Goal: Obtain resource: Download file/media

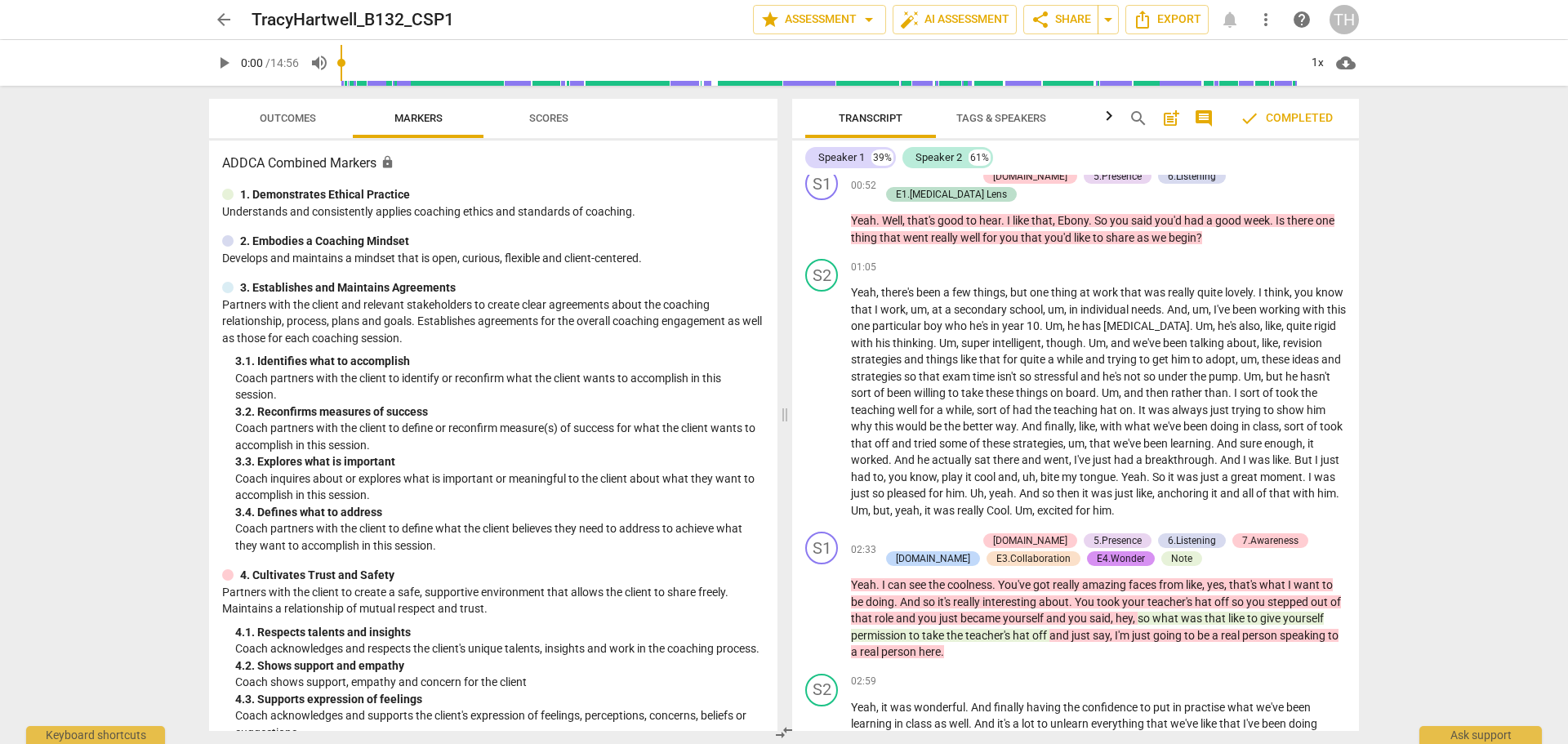
scroll to position [1469, 0]
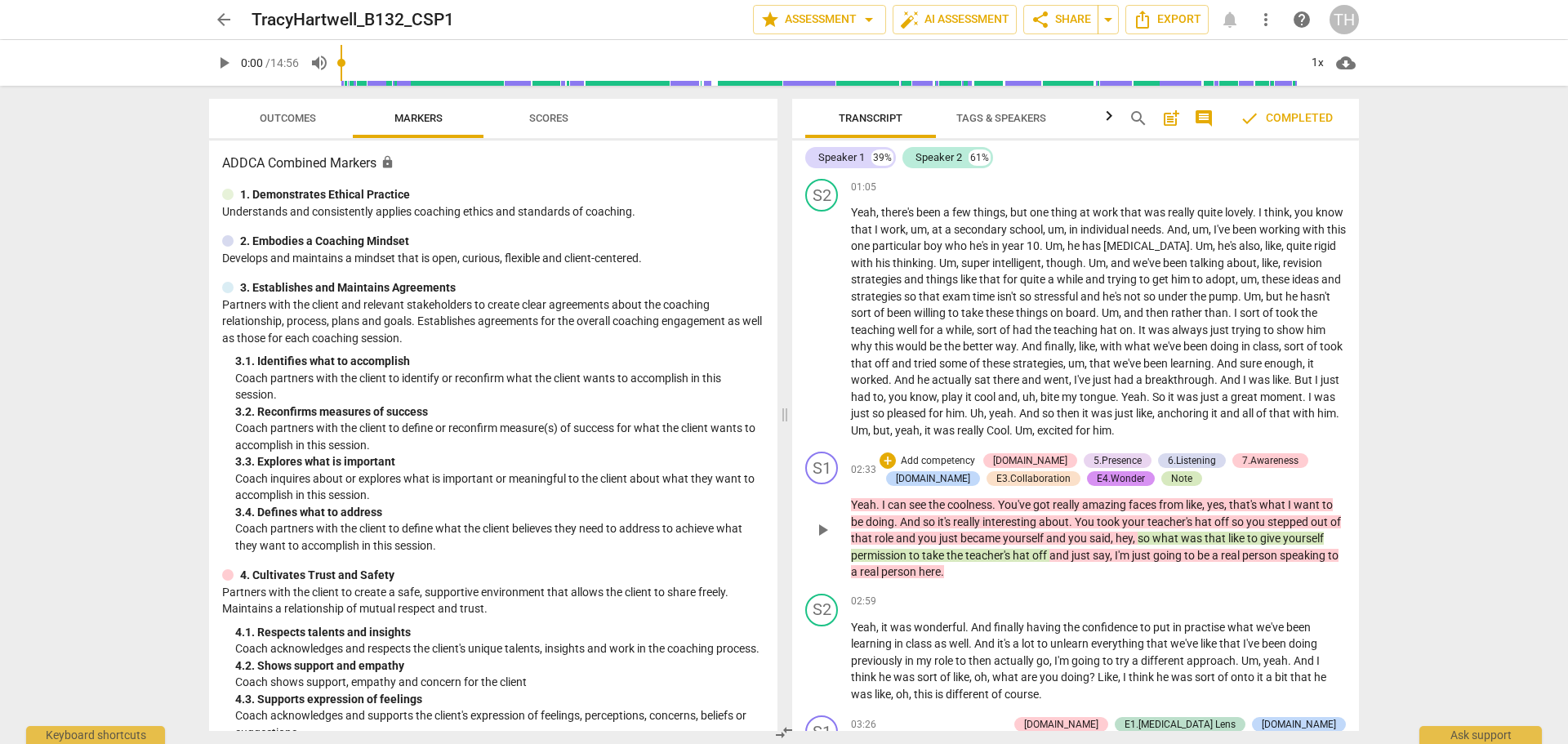
click at [1161, 471] on div "Note" at bounding box center [1181, 478] width 41 height 15
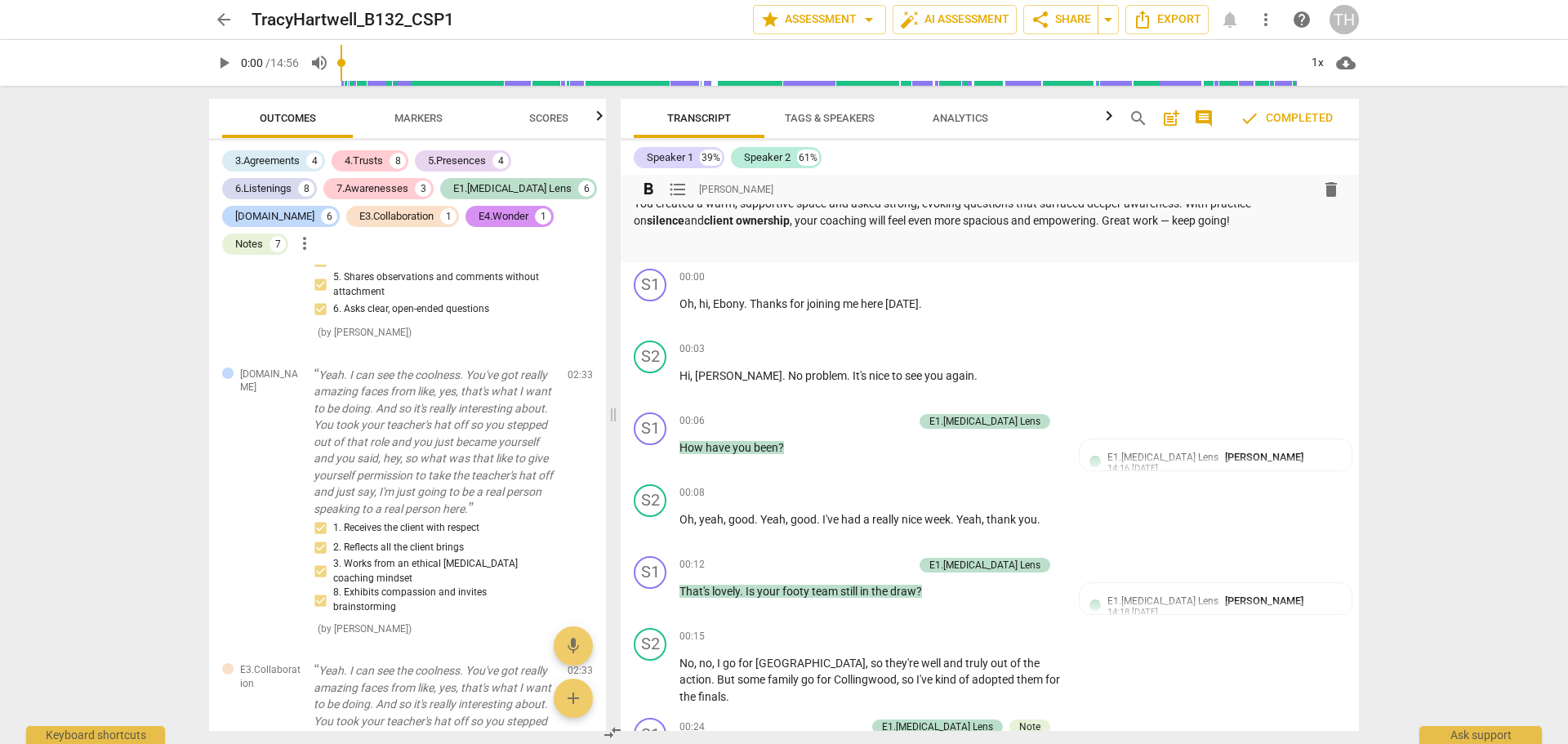
scroll to position [490, 0]
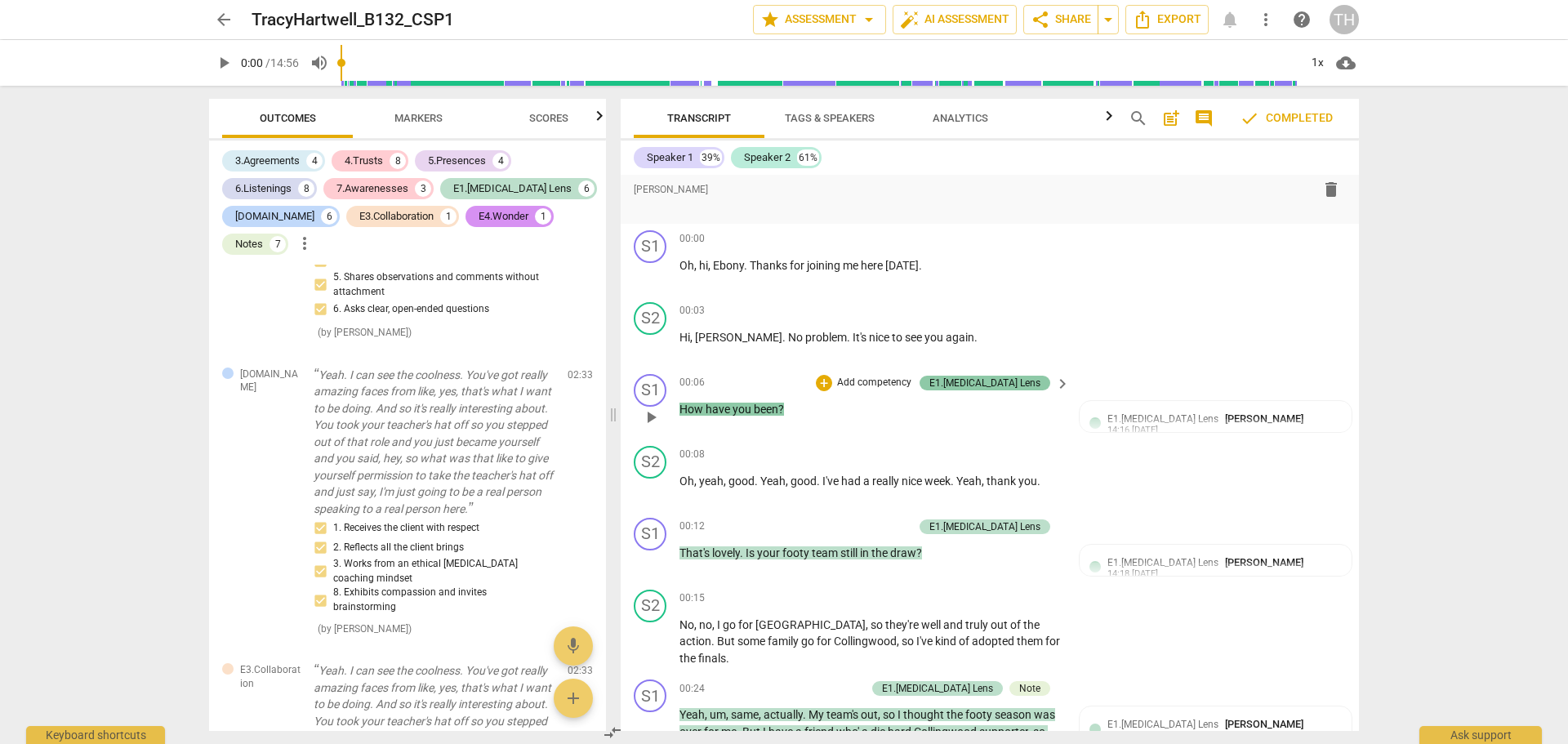
click at [988, 390] on div "E1.[MEDICAL_DATA] Lens" at bounding box center [984, 382] width 111 height 15
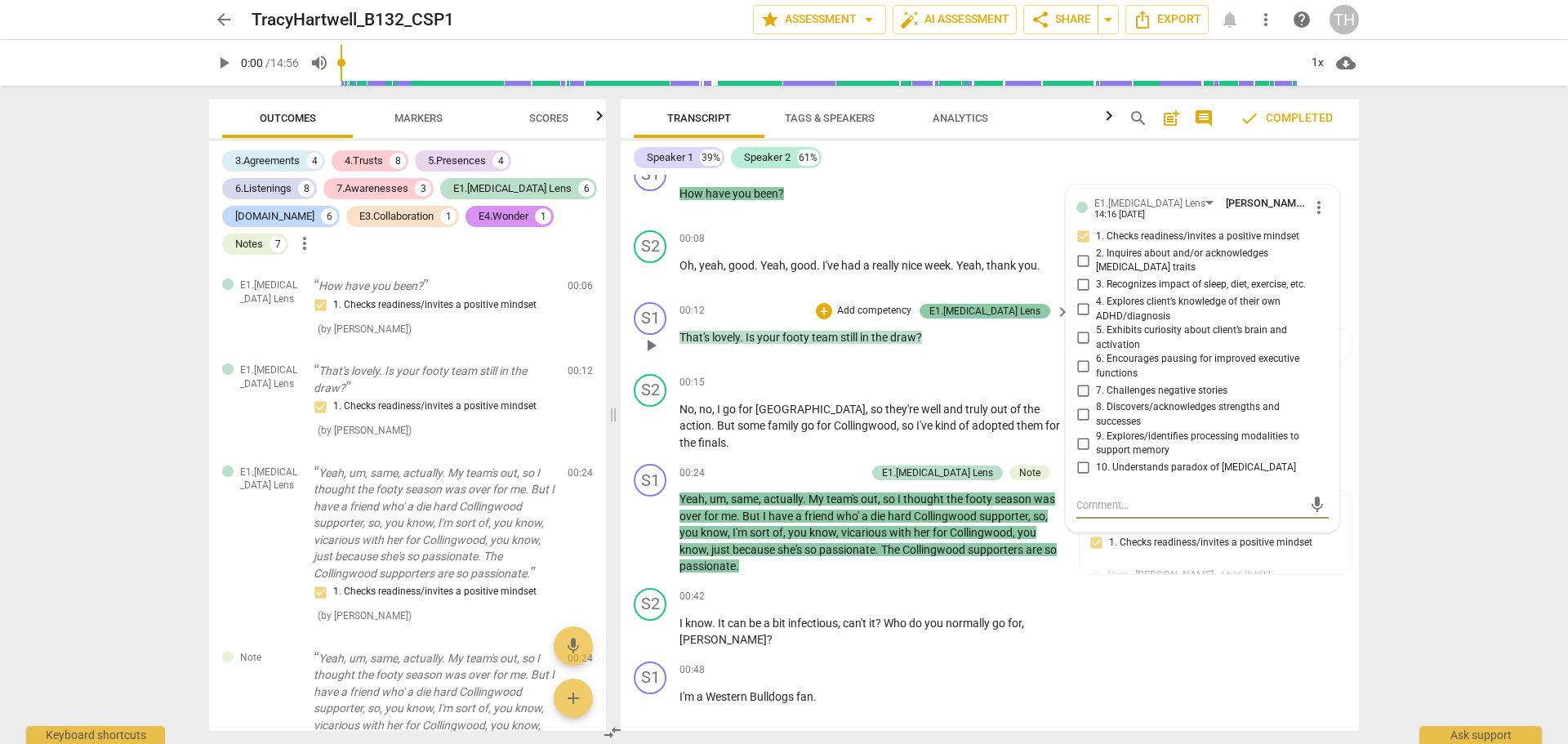
scroll to position [734, 0]
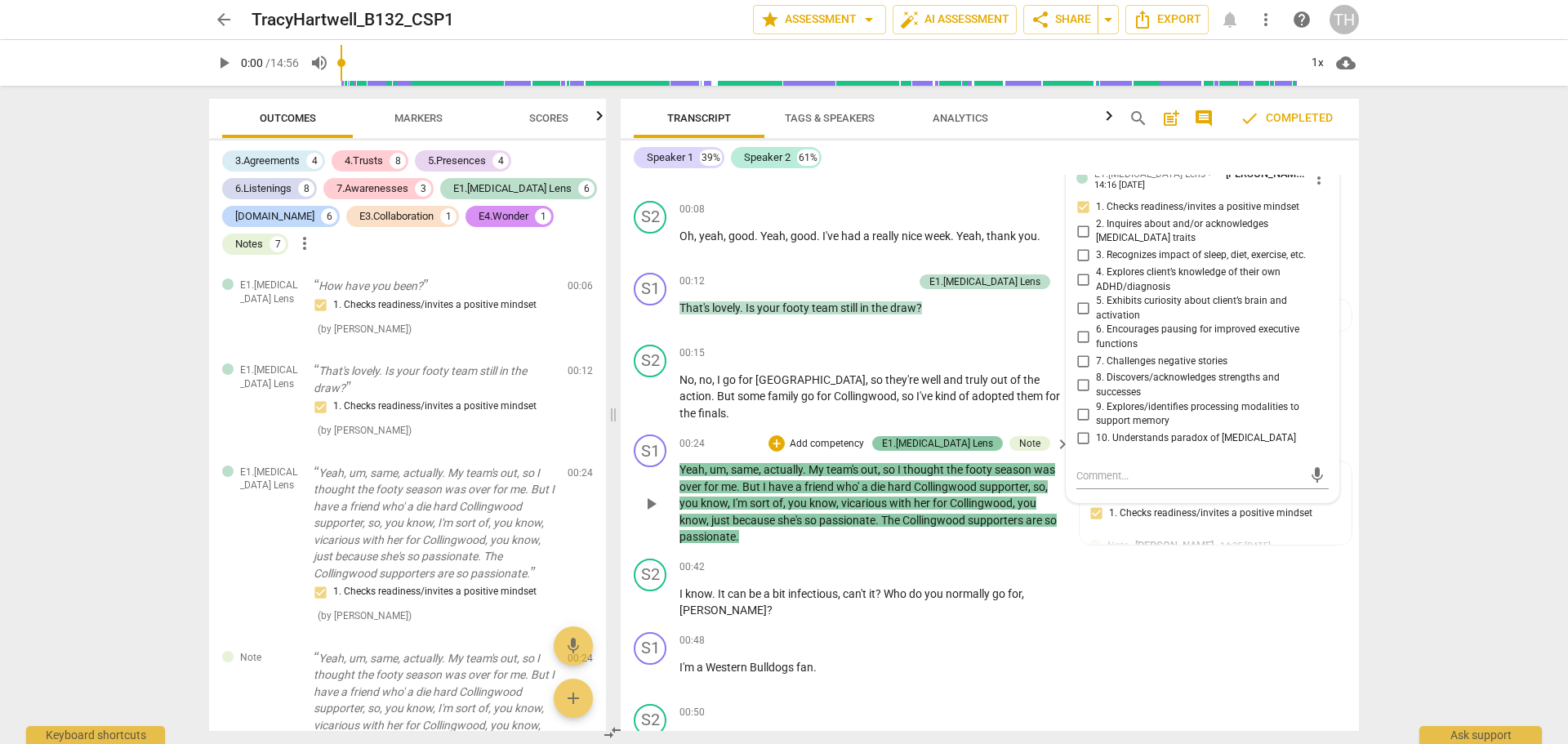
click at [955, 450] on div "E1.[MEDICAL_DATA] Lens" at bounding box center [937, 443] width 111 height 15
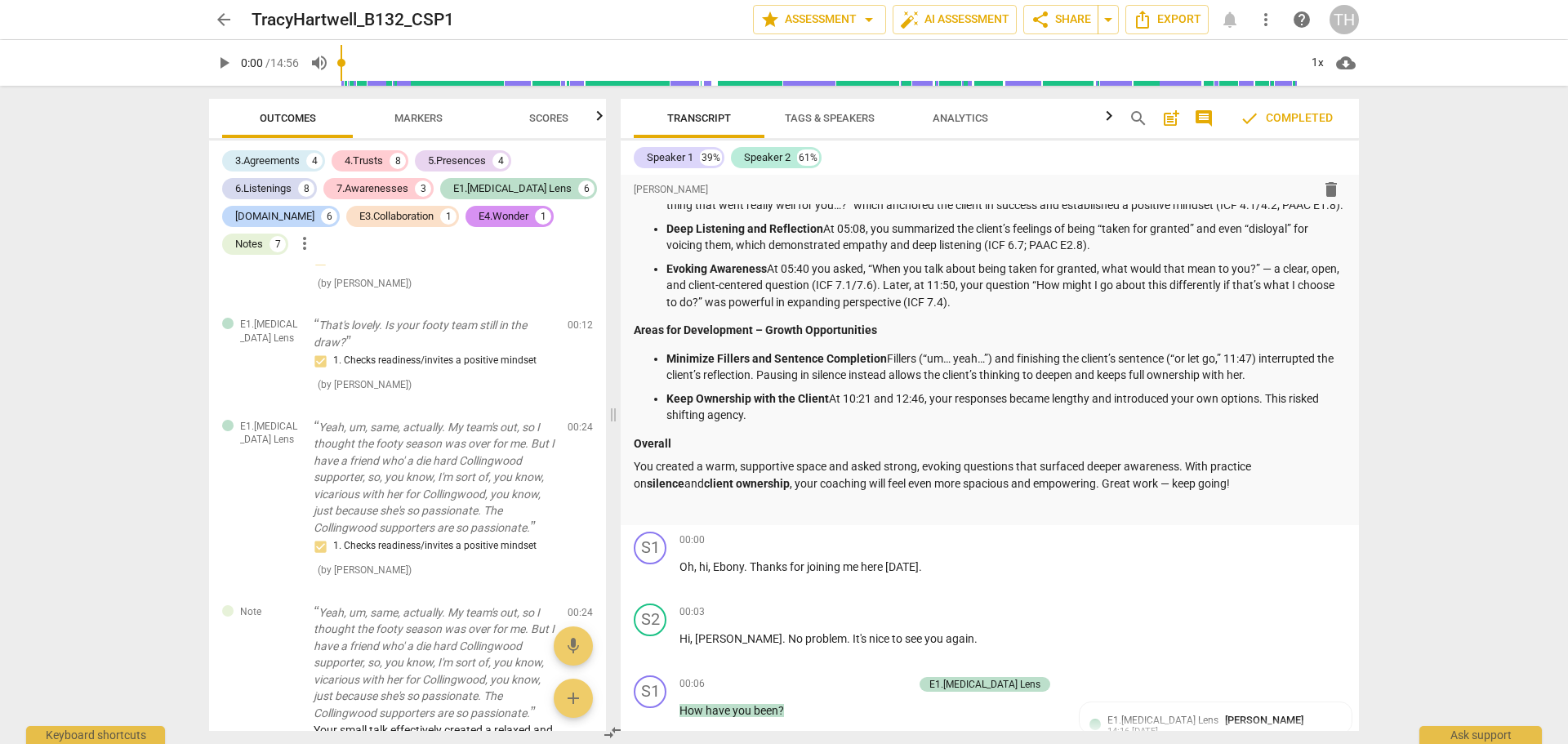
scroll to position [0, 0]
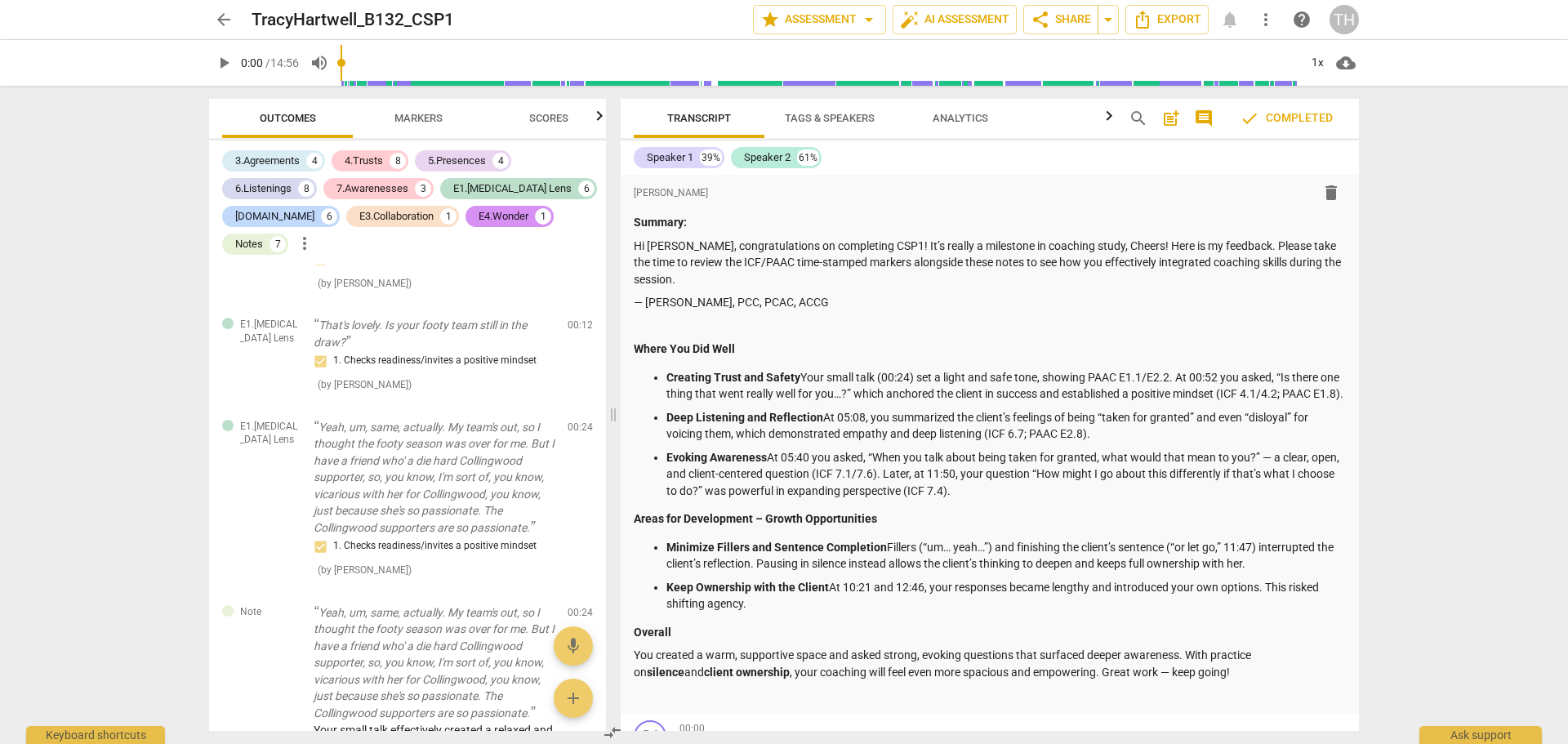
click at [1200, 119] on span "comment" at bounding box center [1203, 119] width 19 height 19
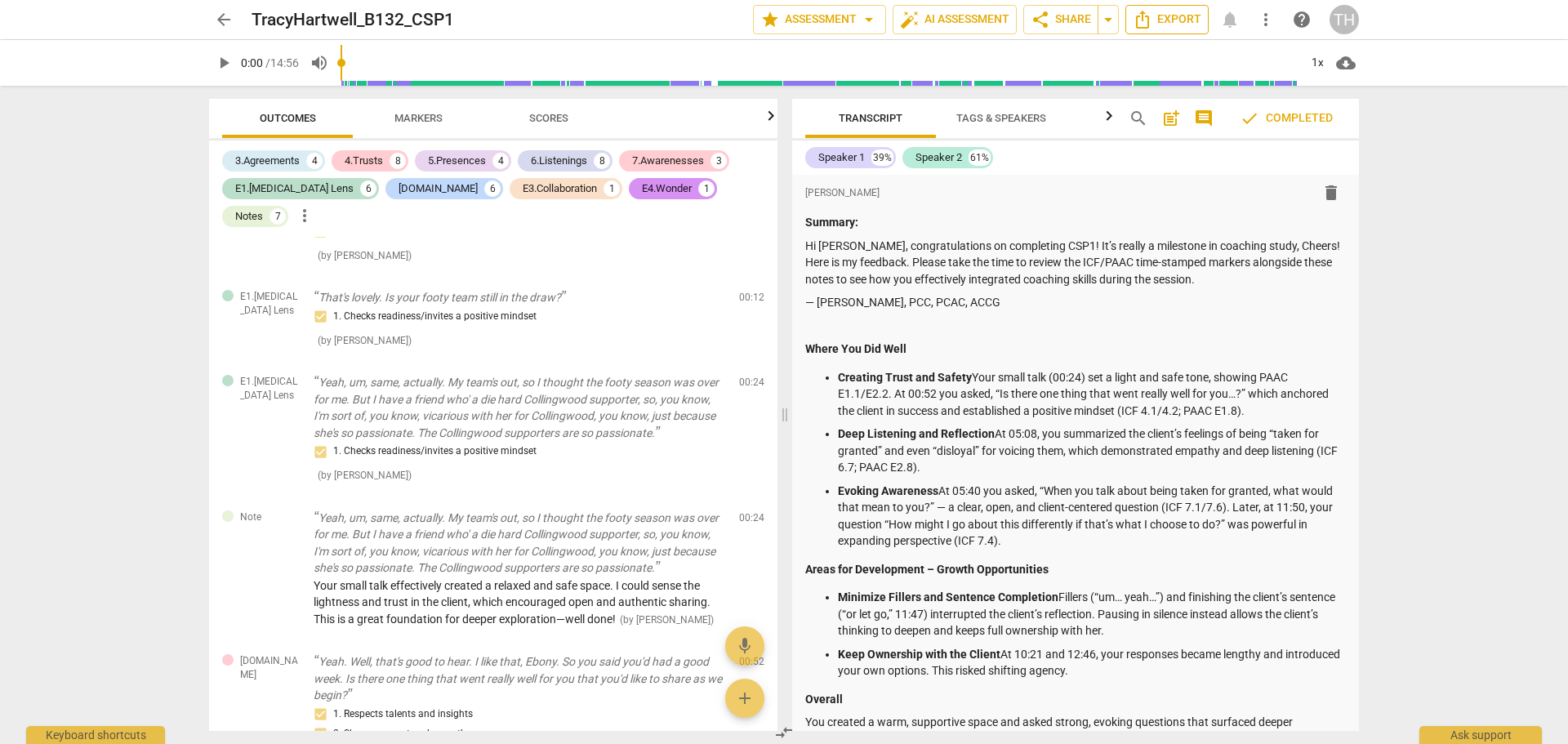
click at [1165, 24] on span "Export" at bounding box center [1167, 19] width 69 height 19
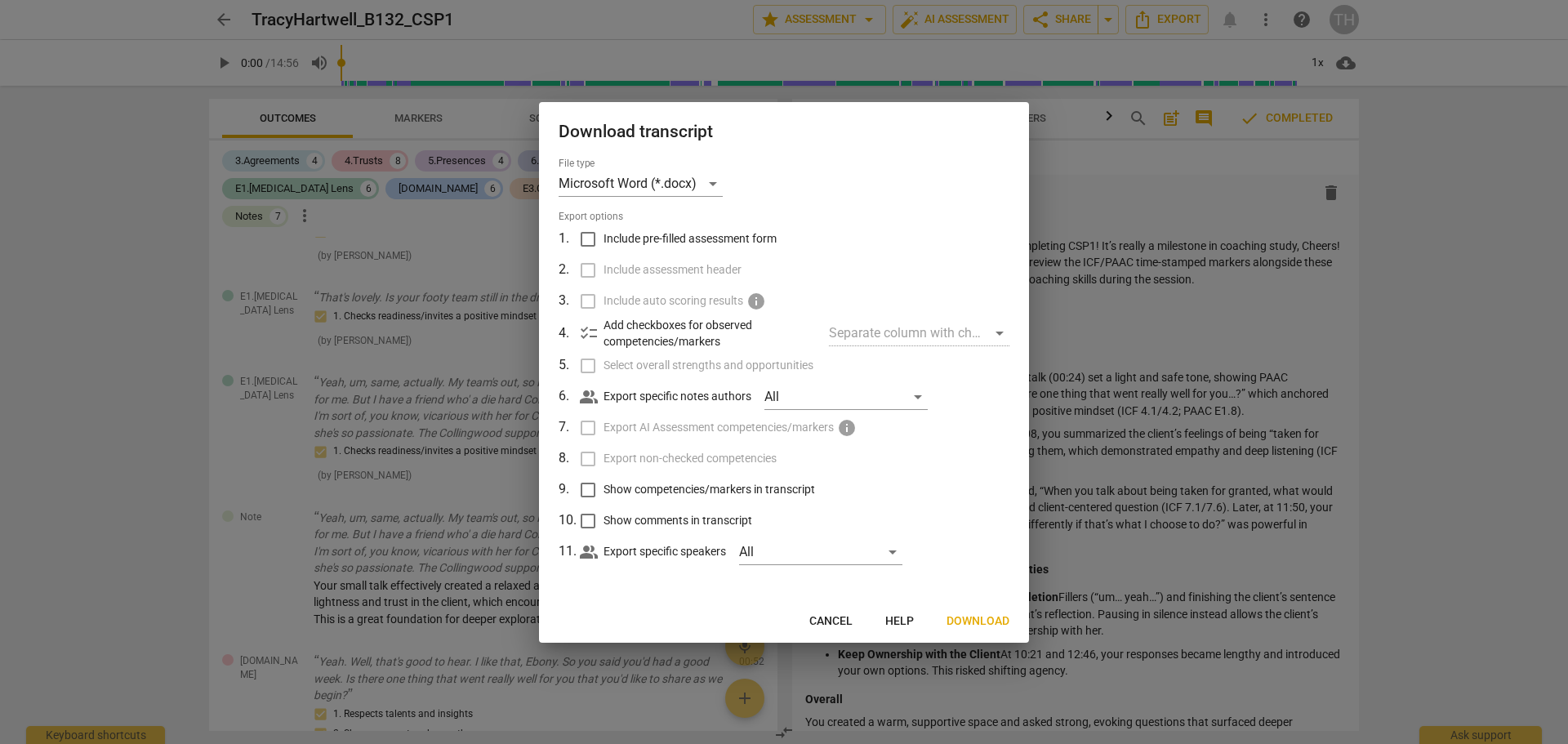
click at [983, 623] on span "Download" at bounding box center [977, 621] width 63 height 16
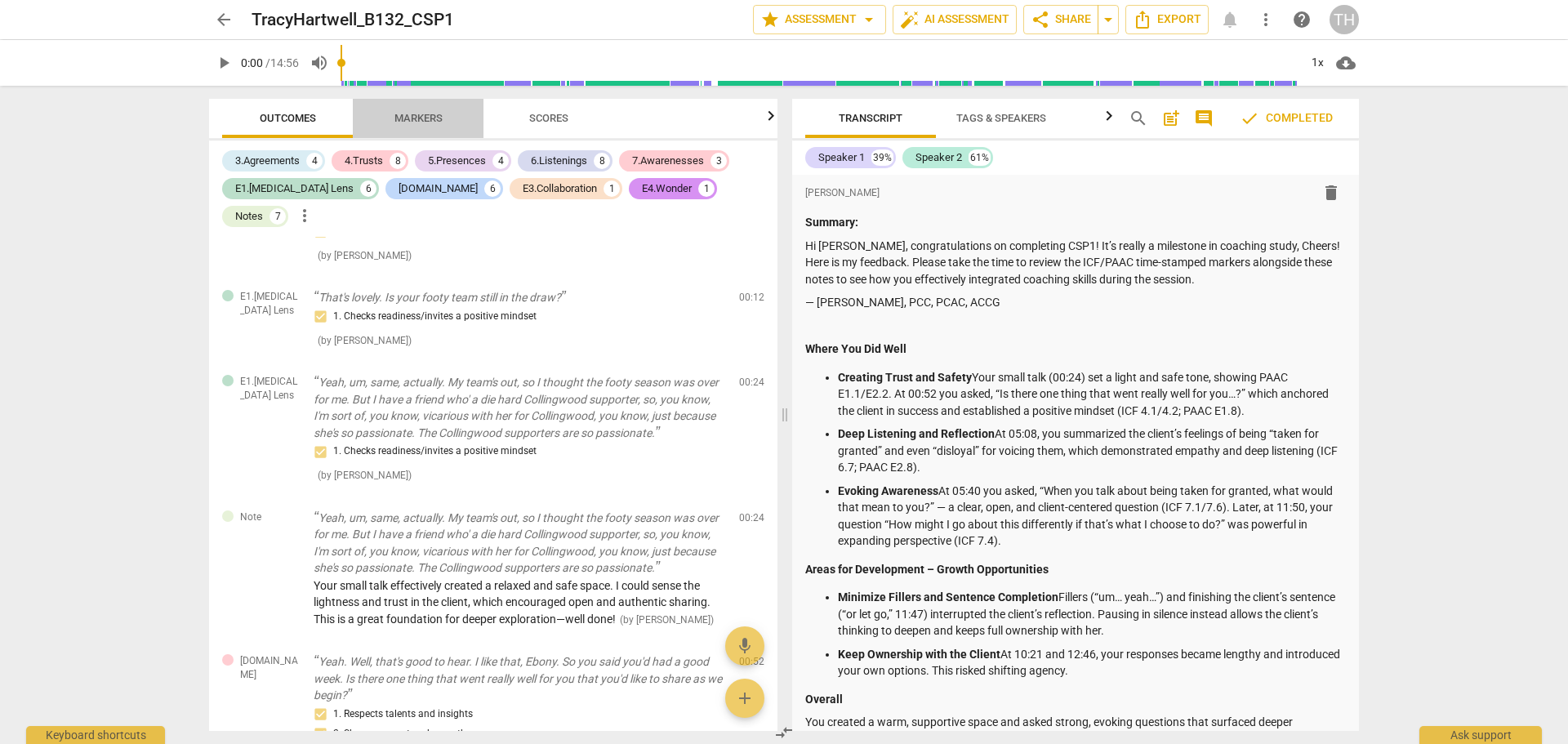
click at [426, 118] on span "Markers" at bounding box center [419, 118] width 48 height 12
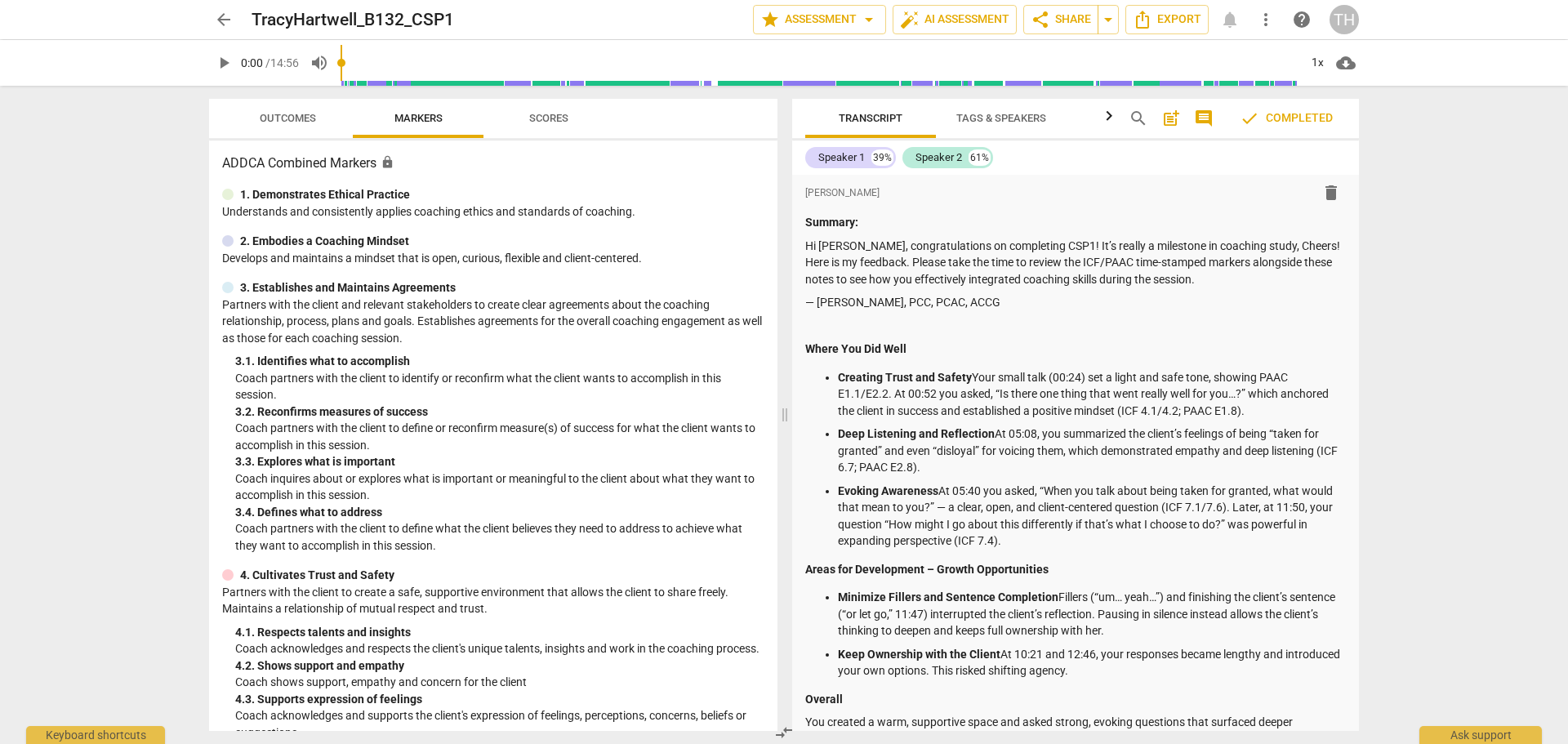
click at [537, 120] on span "Scores" at bounding box center [549, 118] width 39 height 12
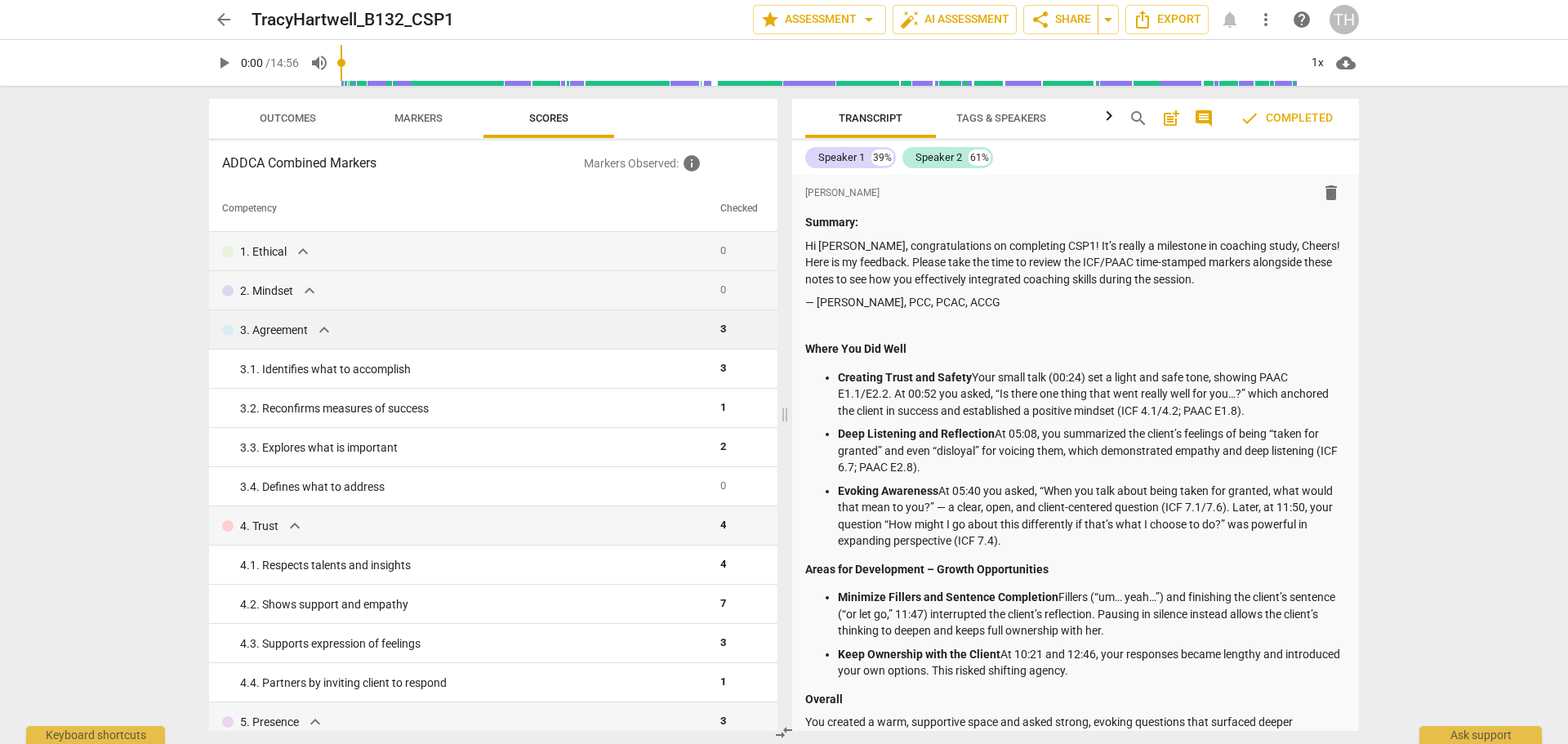
click at [324, 332] on span "expand_more" at bounding box center [324, 330] width 19 height 19
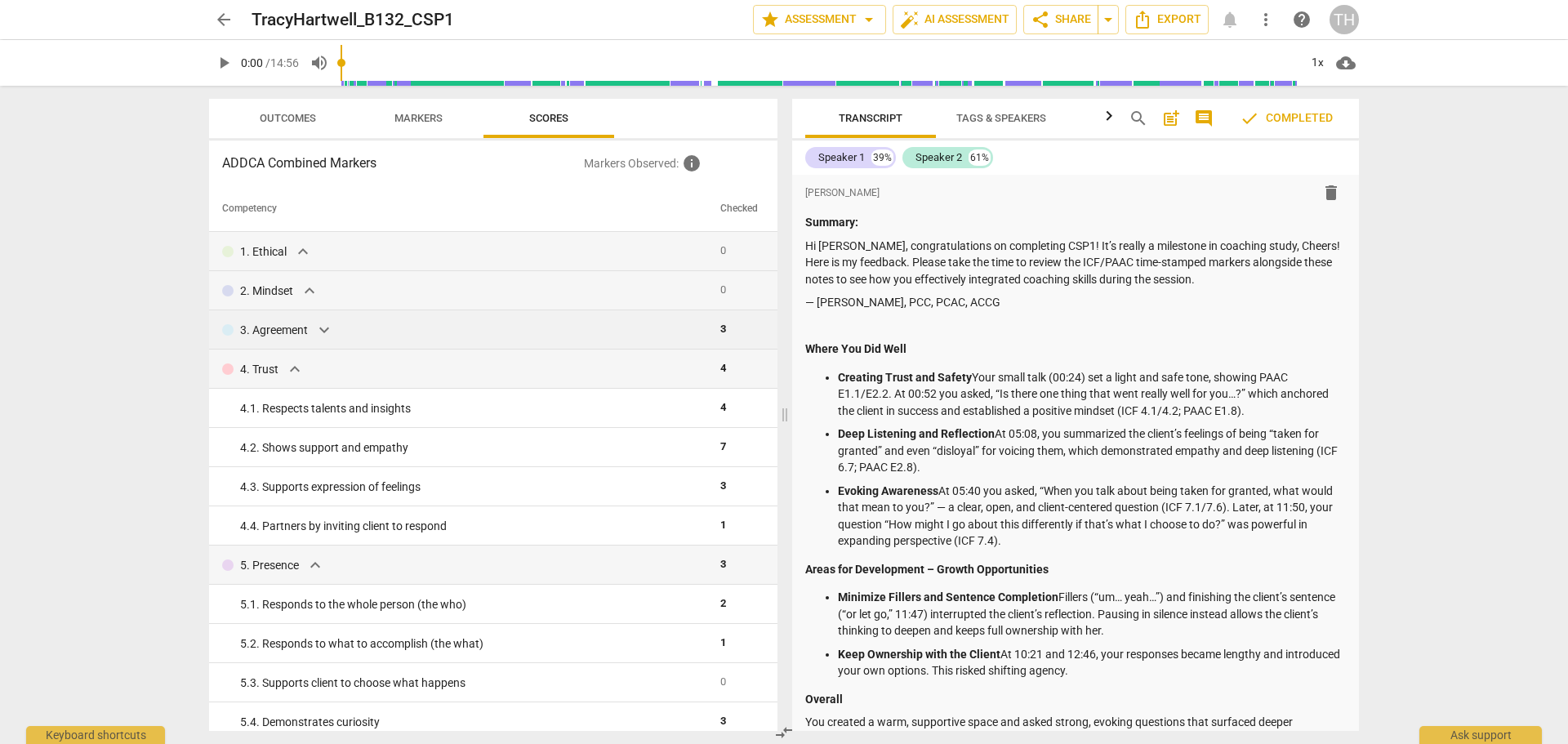
click at [324, 332] on span "expand_more" at bounding box center [324, 330] width 19 height 19
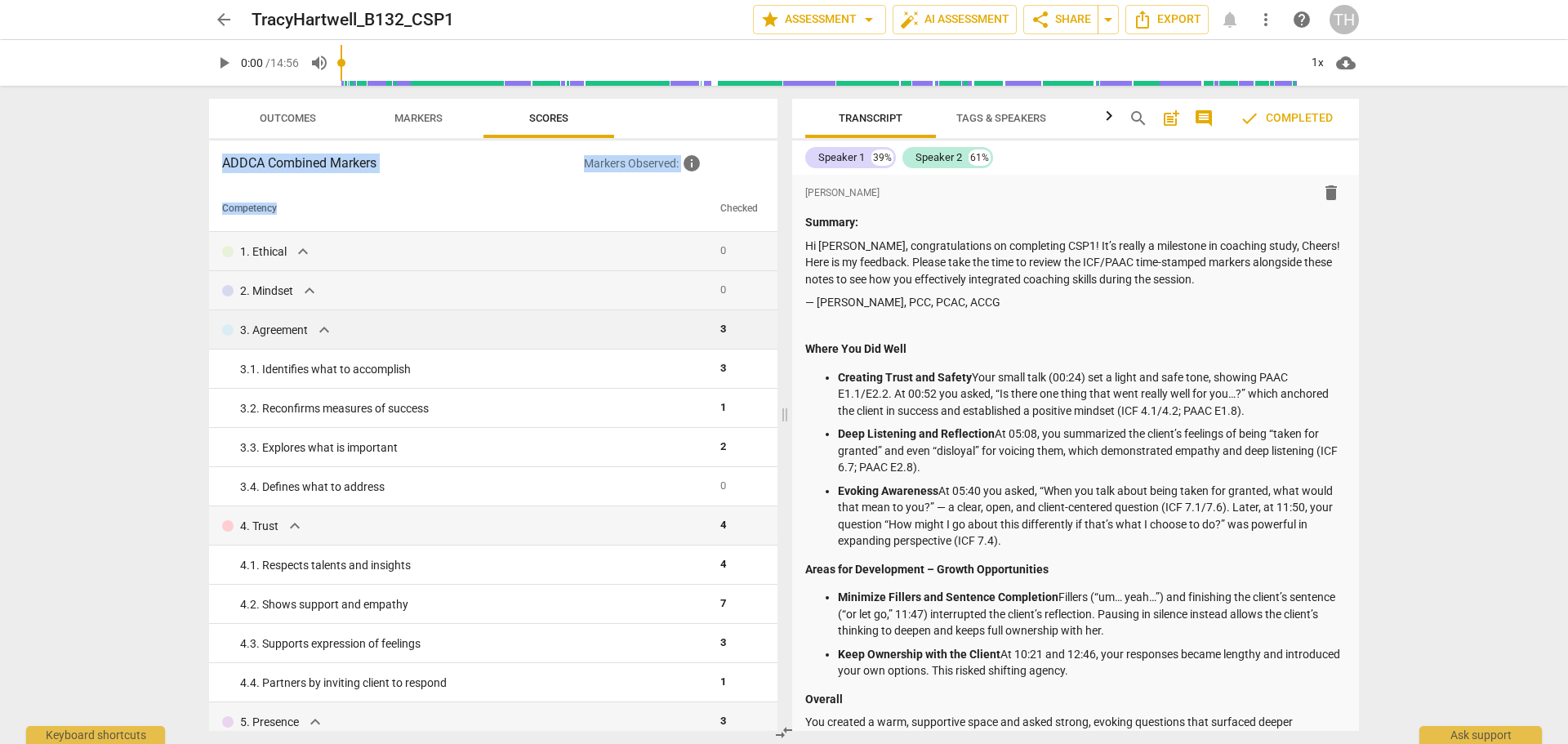
drag, startPoint x: 224, startPoint y: 164, endPoint x: 519, endPoint y: 208, distance: 298.3
click at [519, 208] on div "ADDCA Combined Markers Markers Observed : info Competency Checked 1. Ethical ex…" at bounding box center [493, 435] width 568 height 590
click at [513, 196] on th "Competency" at bounding box center [461, 209] width 504 height 46
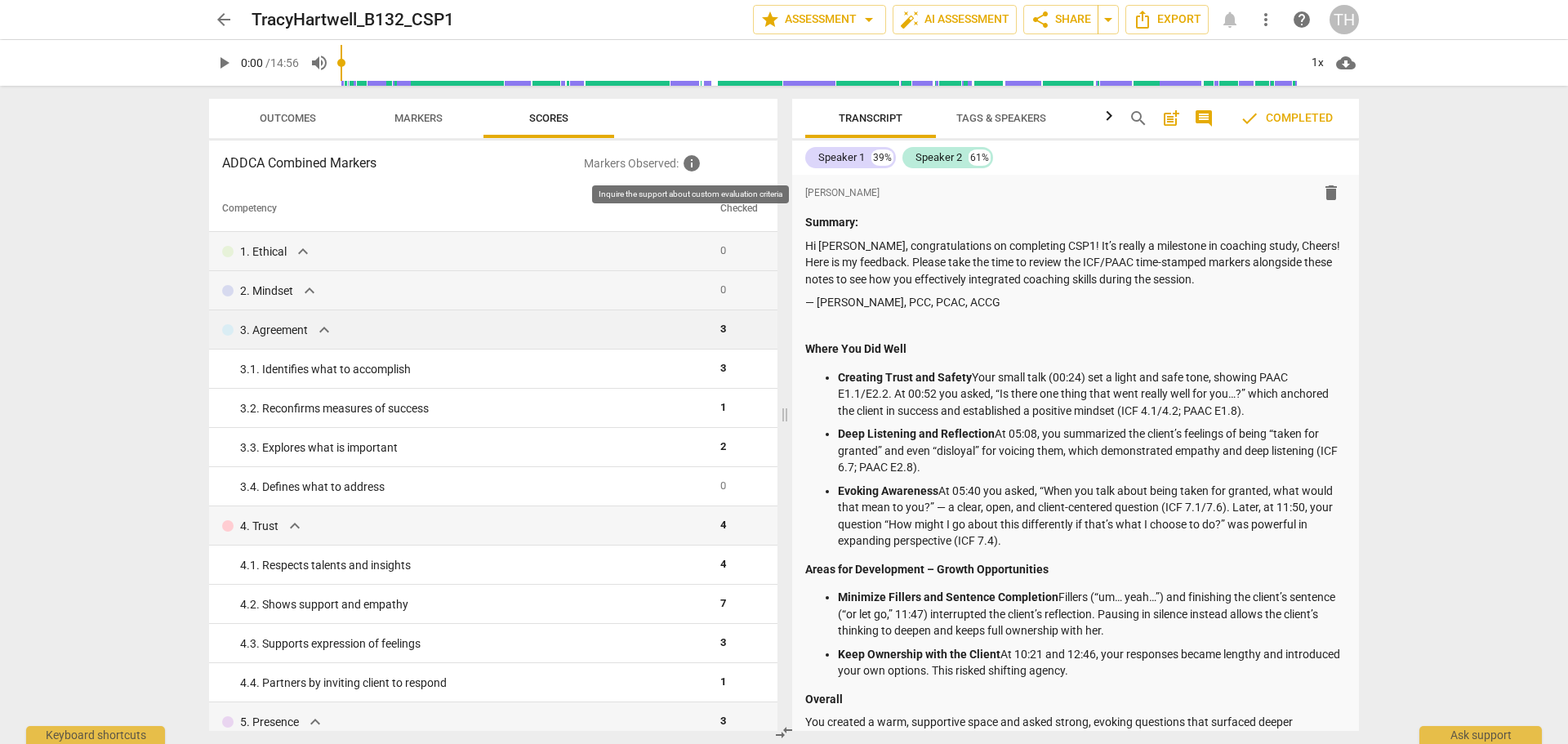
click at [693, 165] on span "info" at bounding box center [692, 163] width 19 height 19
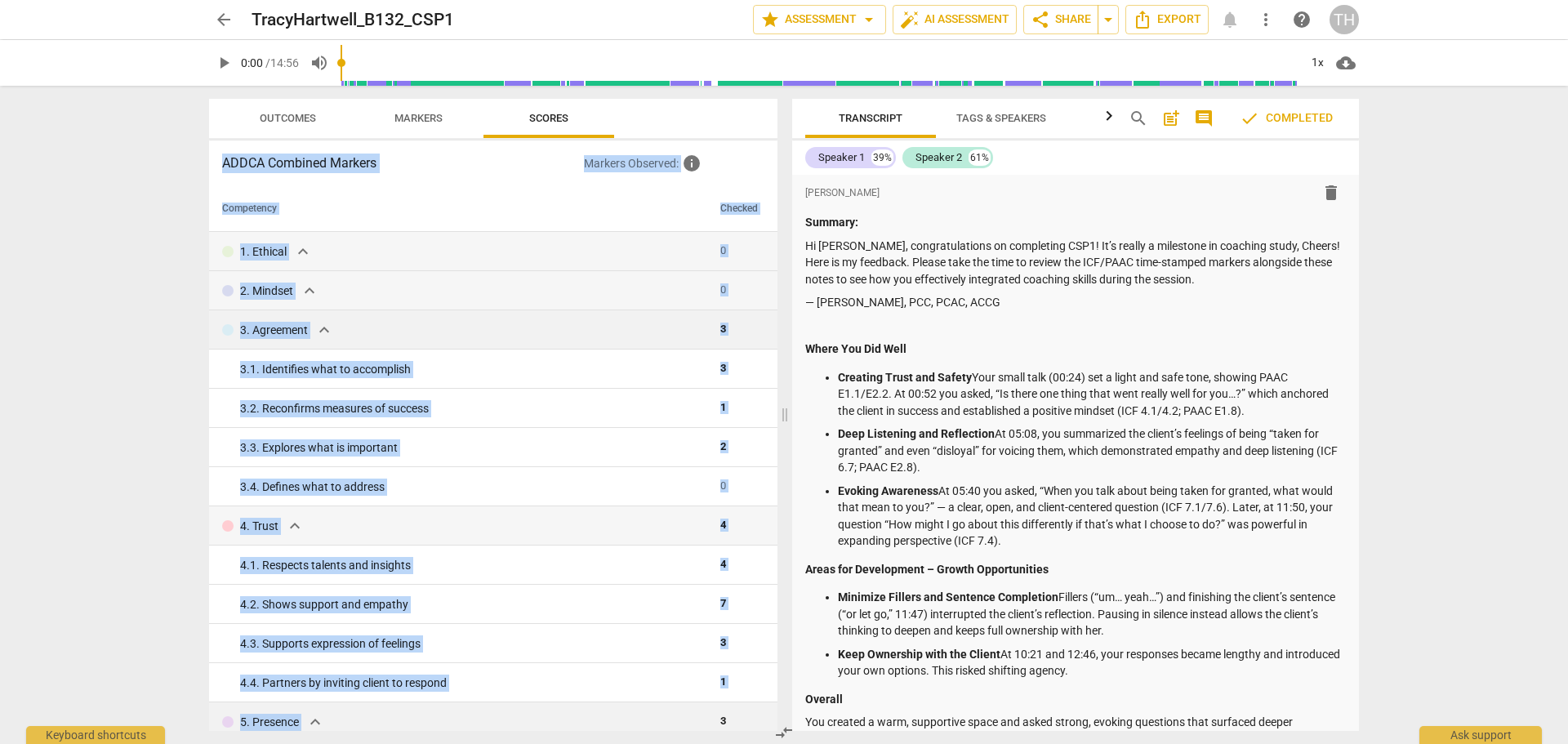
drag, startPoint x: 225, startPoint y: 163, endPoint x: 644, endPoint y: 713, distance: 691.4
click at [644, 713] on div "ADDCA Combined Markers Markers Observed : info Competency Checked 1. Ethical ex…" at bounding box center [493, 435] width 568 height 590
click at [596, 530] on div "4. Trust expand_more" at bounding box center [465, 525] width 485 height 19
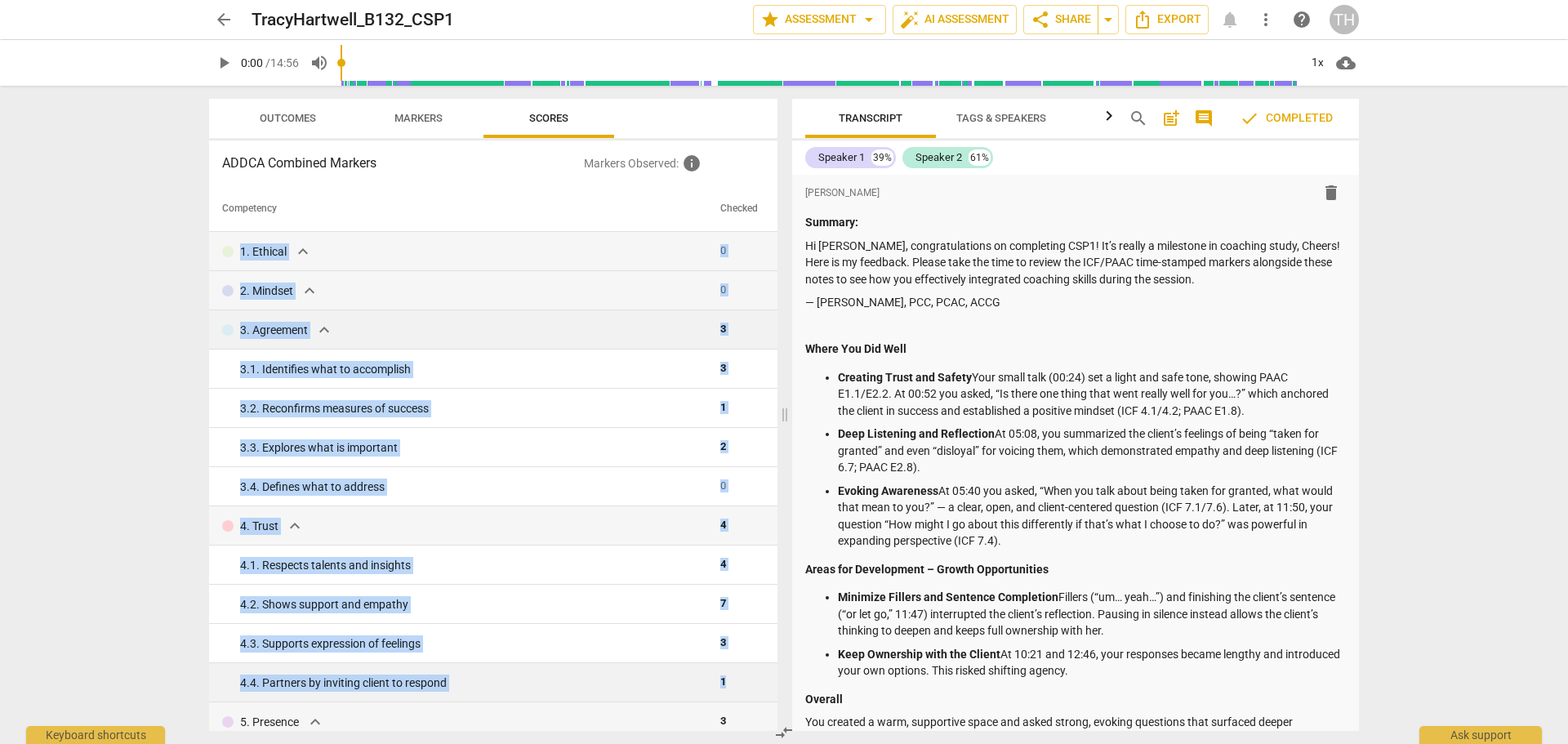
drag, startPoint x: 240, startPoint y: 249, endPoint x: 752, endPoint y: 692, distance: 677.0
copy tbody "1. Ethical expand_more 0 2. Mindset expand_more 0 3. Agreement expand_more 3 3.…"
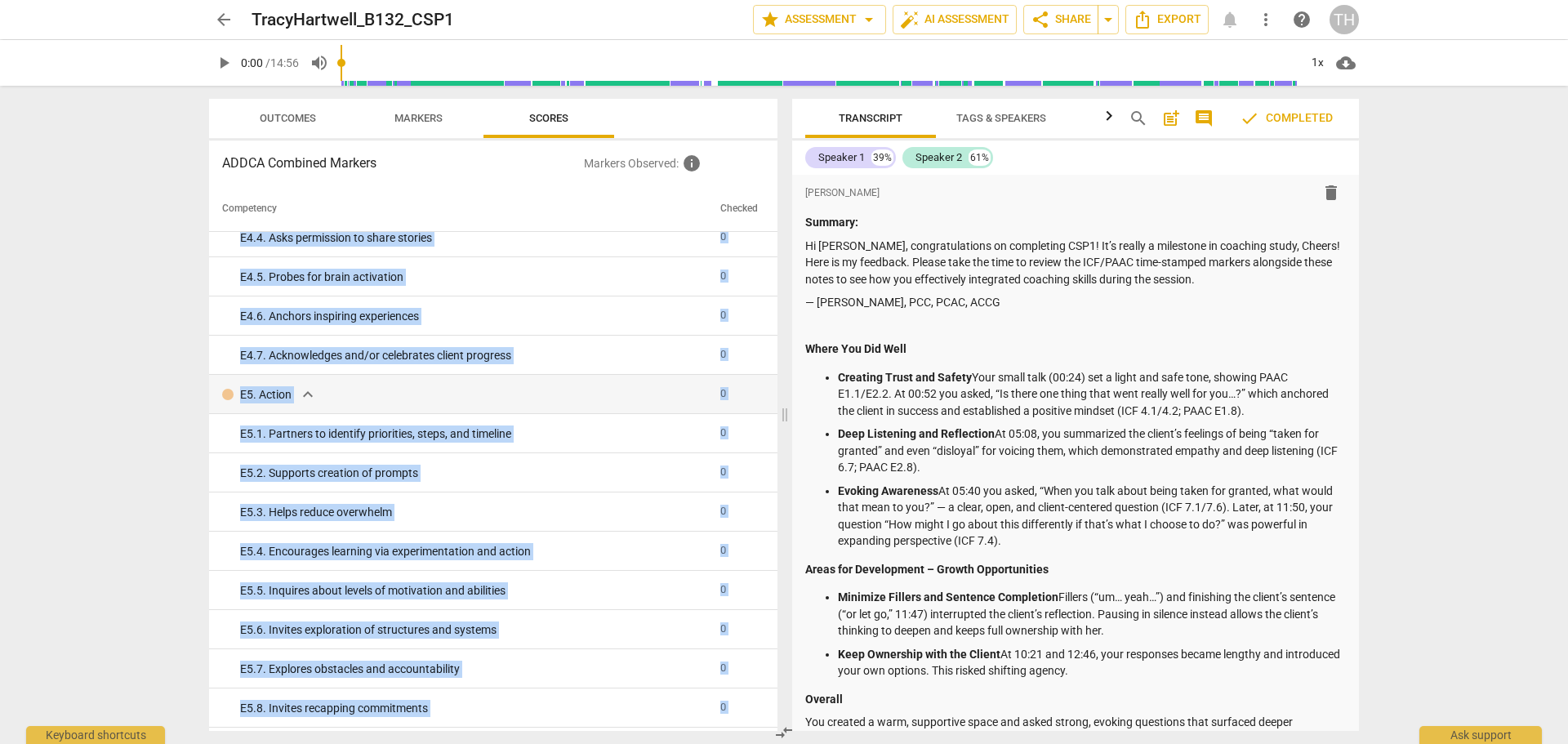
scroll to position [3155, 0]
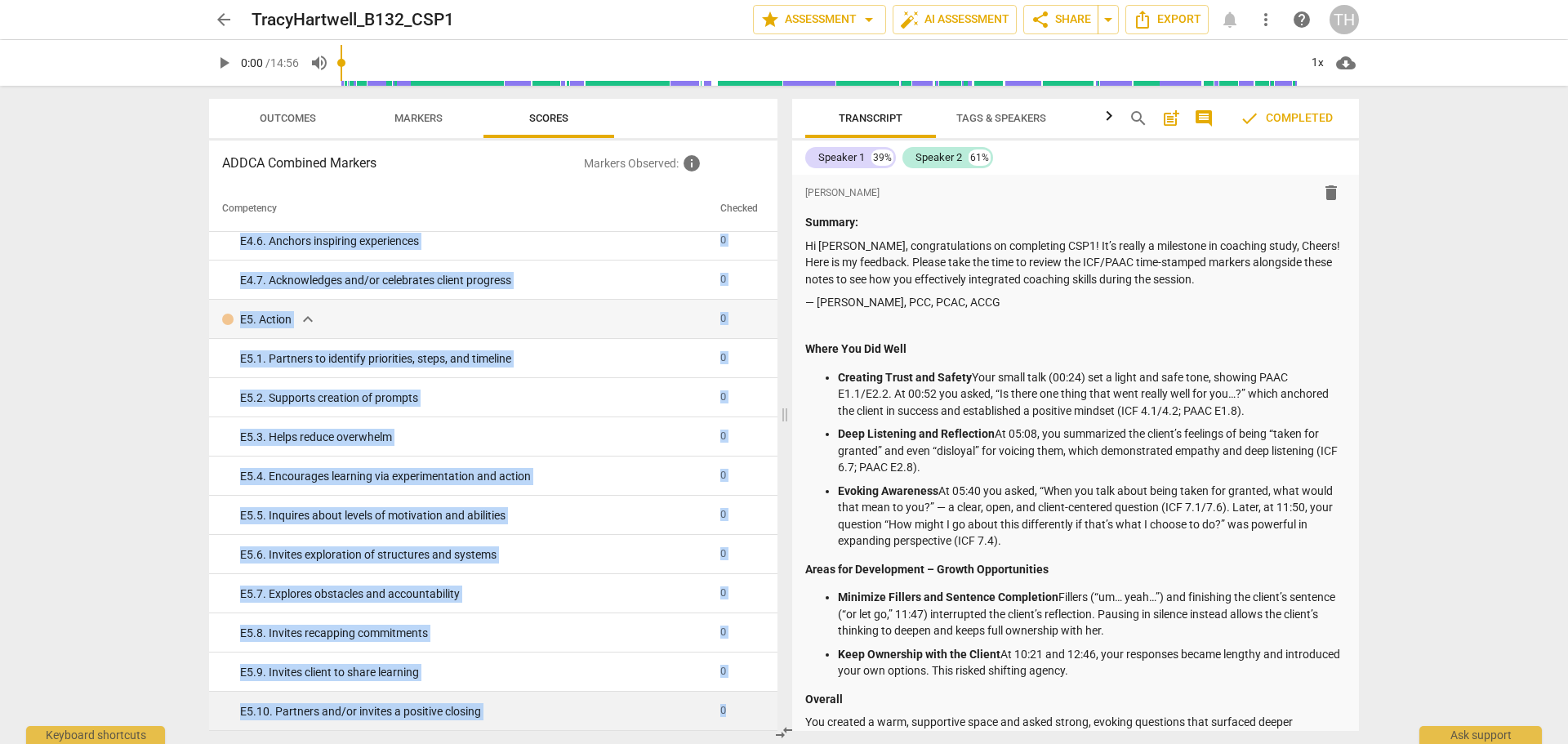
drag, startPoint x: 243, startPoint y: 286, endPoint x: 747, endPoint y: 704, distance: 654.8
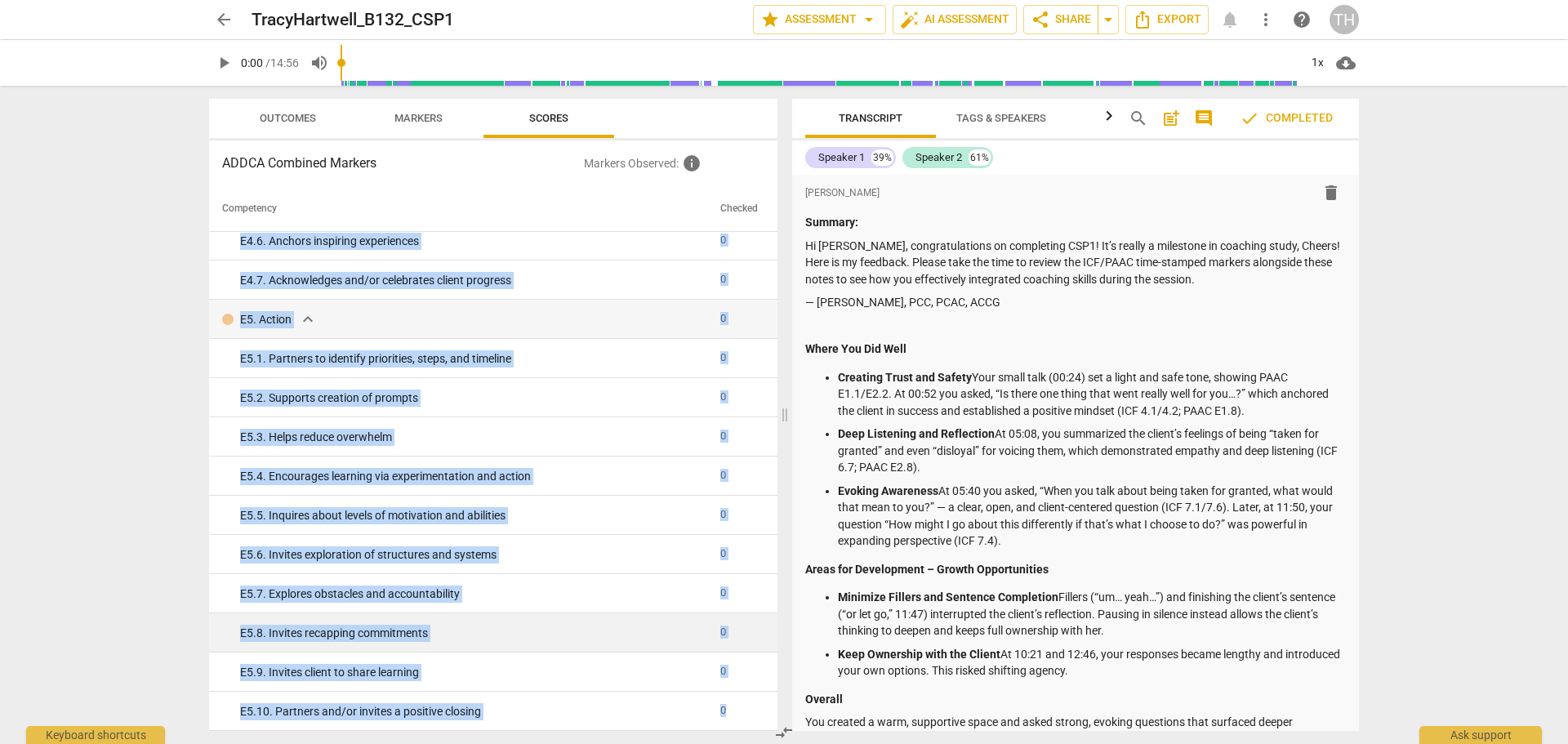
copy tbody ". Presence expand_more 3 5. 1. Responds to the whole person (the who) 2 5. 2. R…"
click at [440, 116] on span "Markers" at bounding box center [419, 118] width 48 height 12
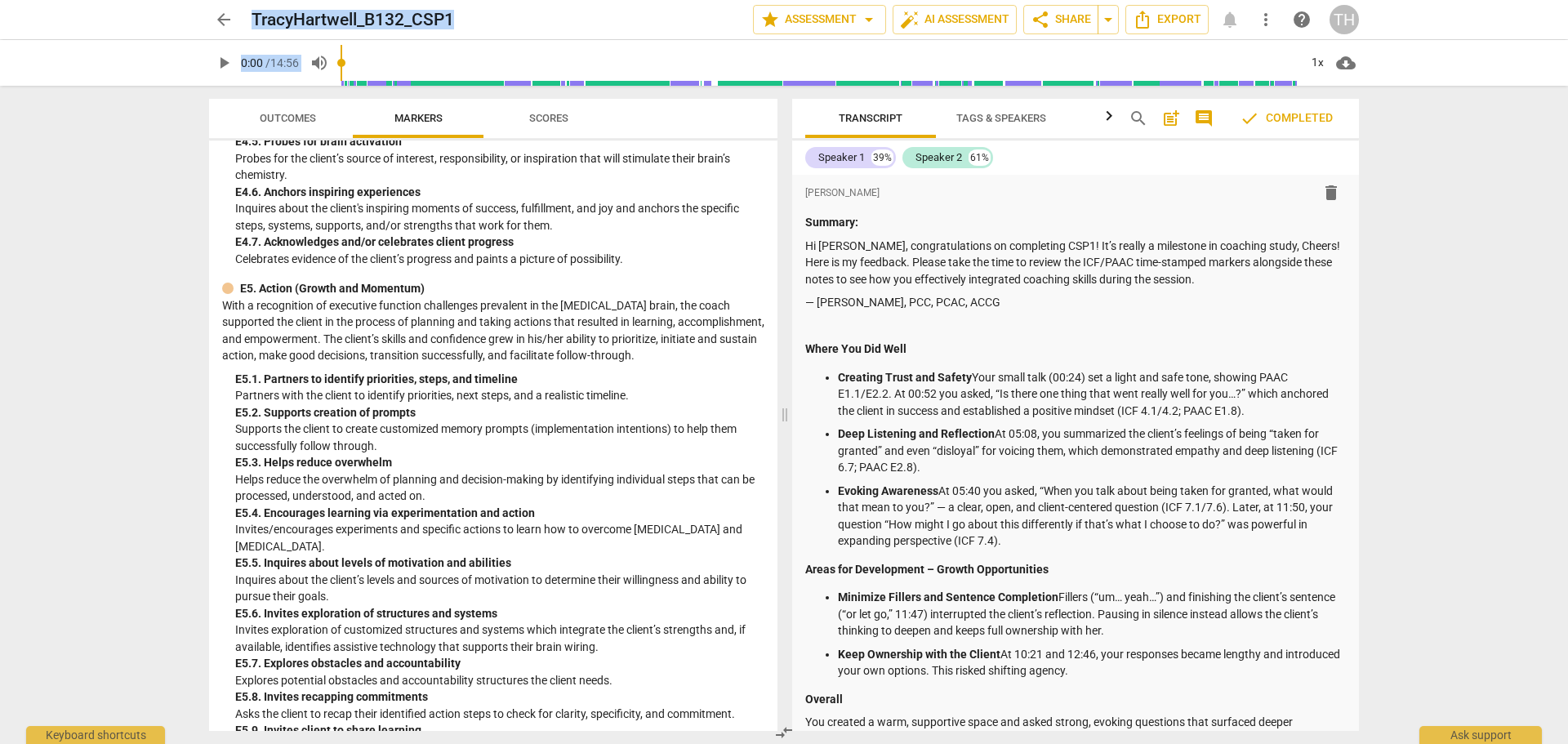
scroll to position [4115, 0]
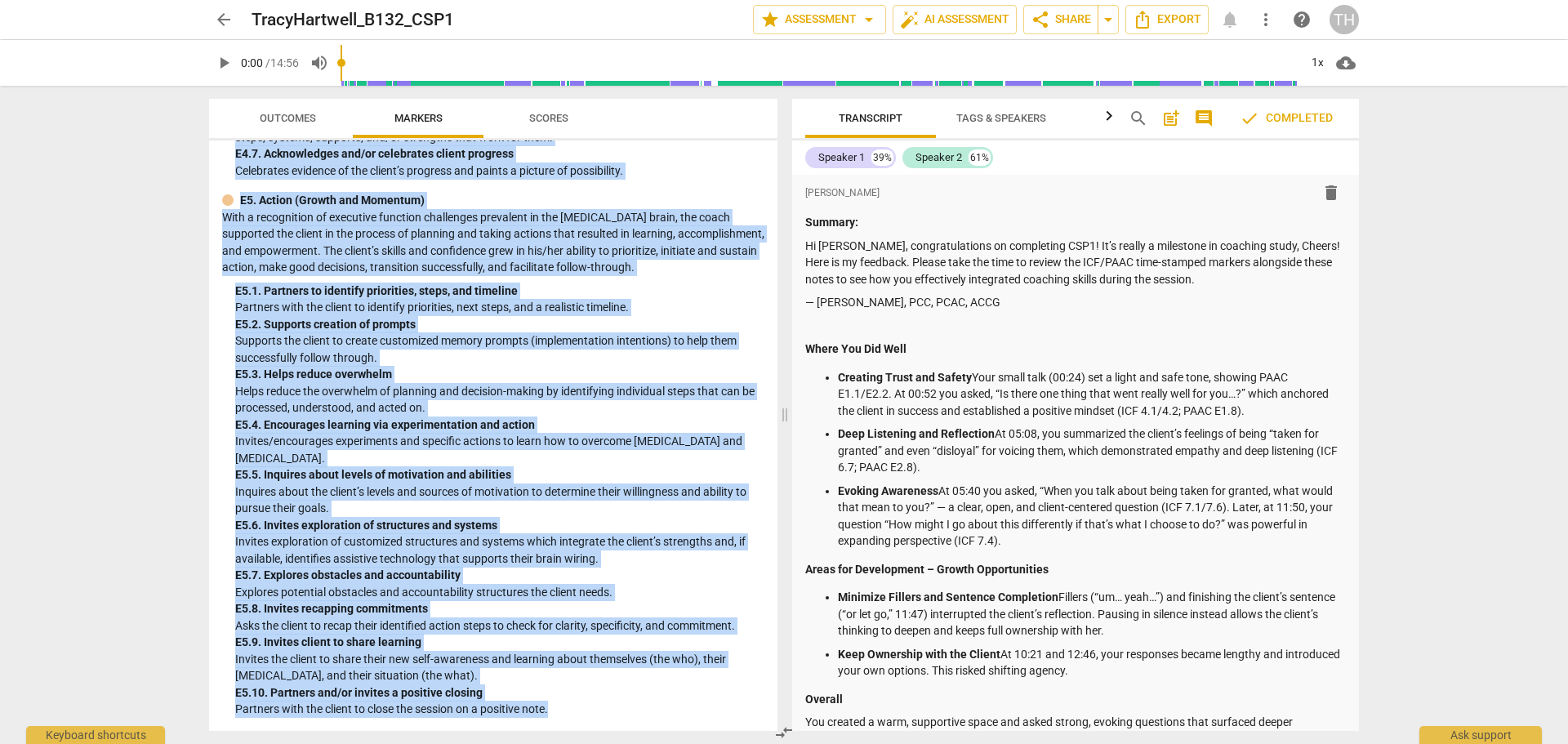
drag, startPoint x: 223, startPoint y: 161, endPoint x: 573, endPoint y: 705, distance: 646.9
click at [573, 705] on div "ADDCA Combined Markers lock 1. Demonstrates Ethical Practice Understands and co…" at bounding box center [493, 435] width 568 height 590
copy div "ADDCA Combined Markers lock 1. Demonstrates Ethical Practice Understands and co…"
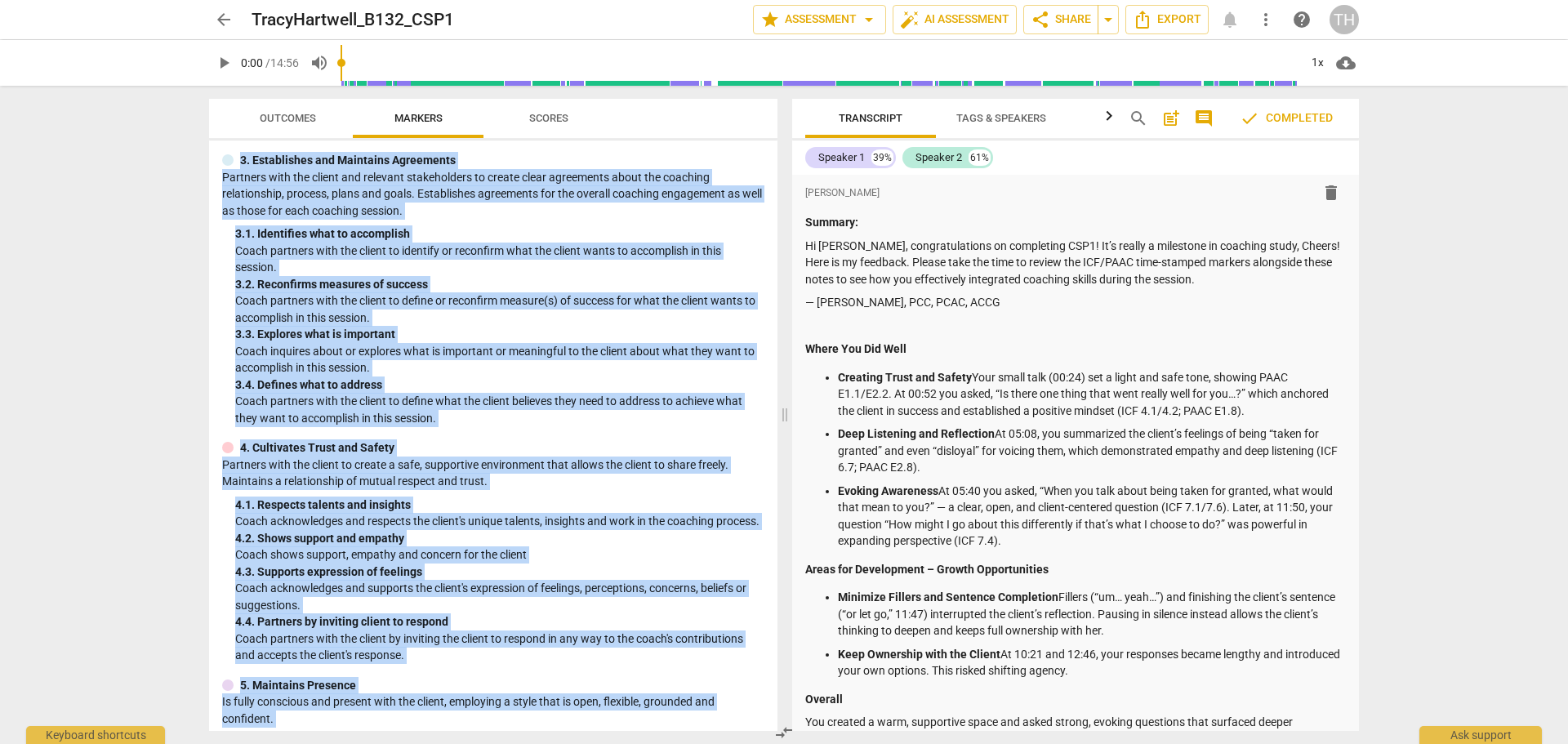
scroll to position [0, 0]
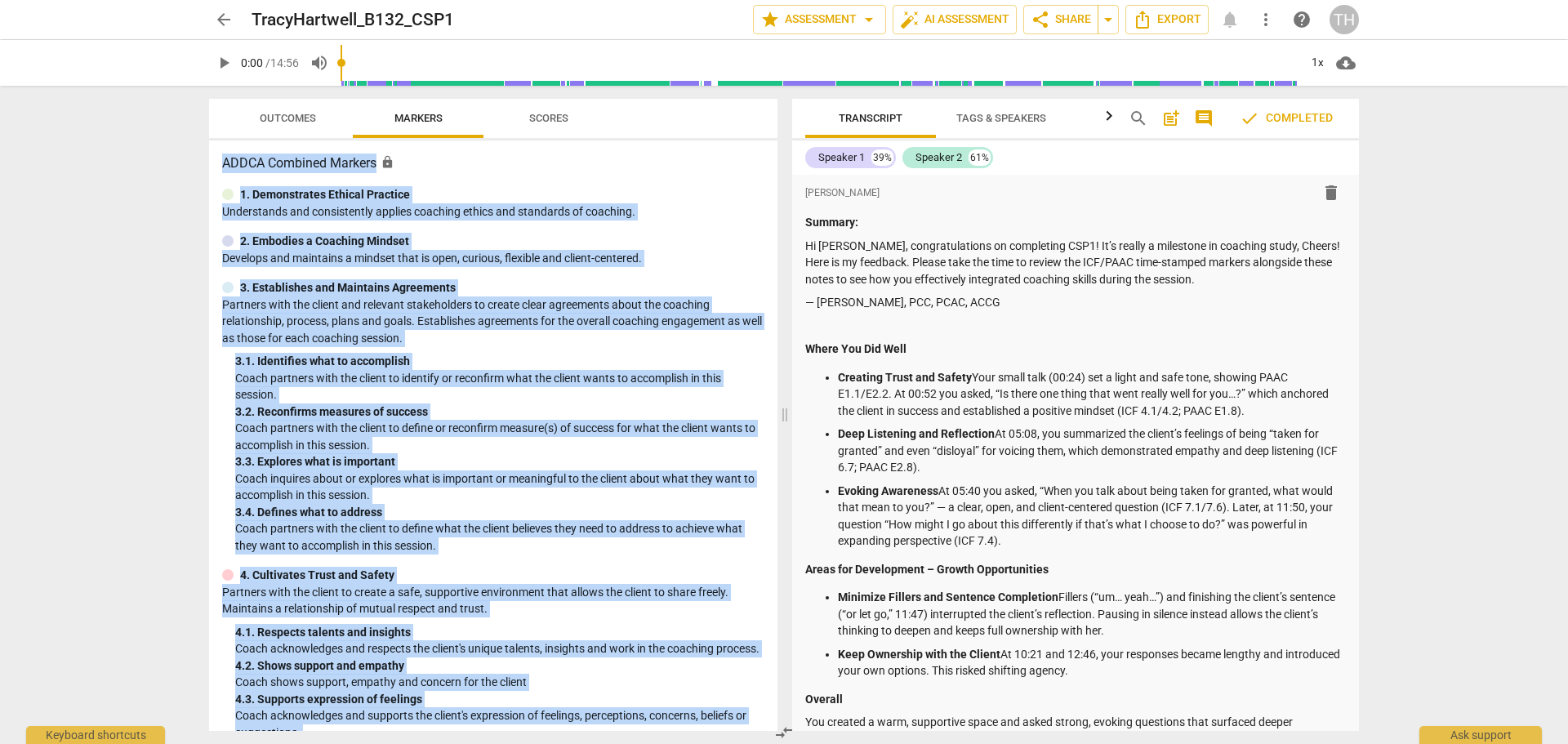
click at [295, 114] on span "Outcomes" at bounding box center [288, 118] width 57 height 12
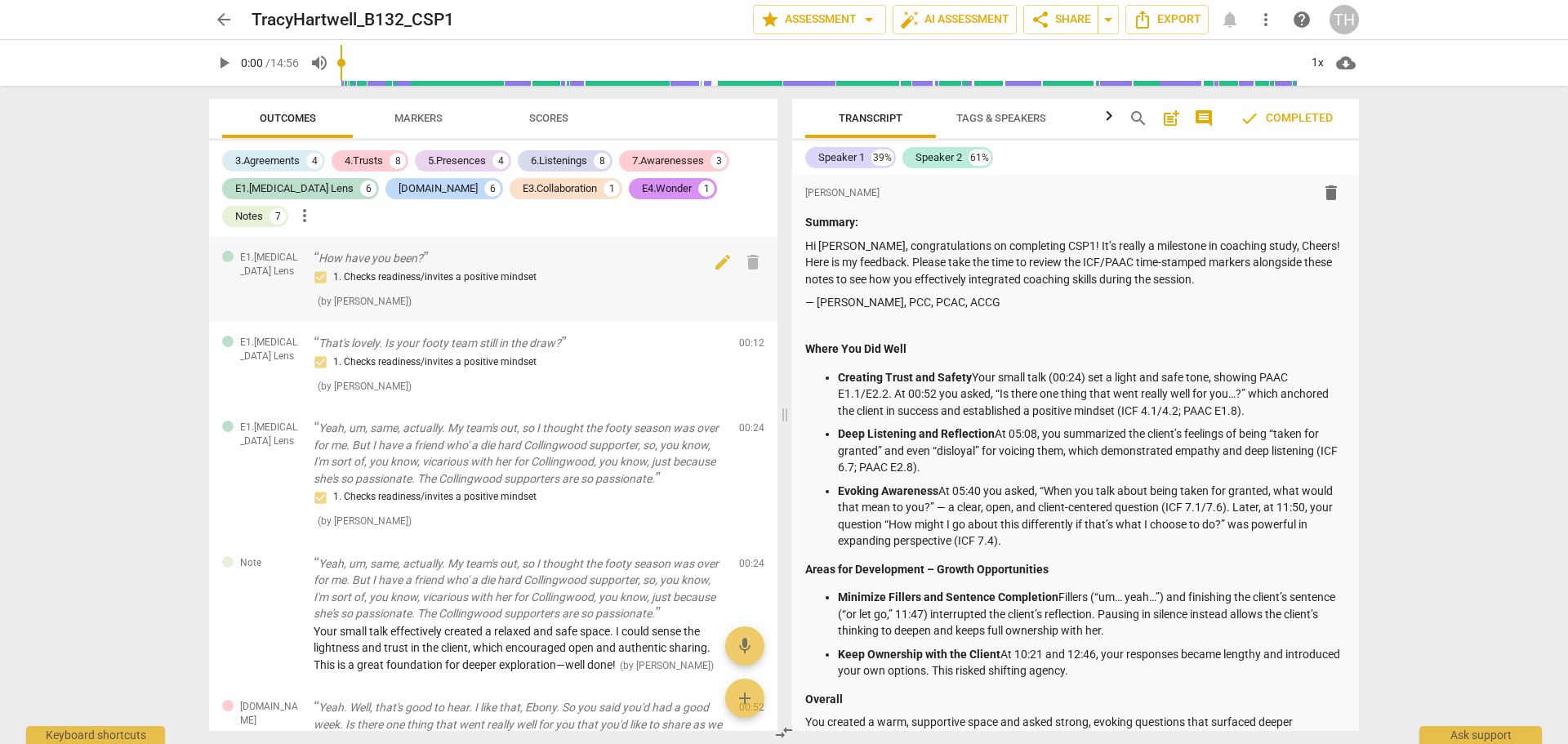
click at [244, 267] on div "E1.[MEDICAL_DATA] Lens How have you been? 1. Checks readiness/invites a positiv…" at bounding box center [493, 280] width 568 height 85
click at [243, 266] on div "E1.[MEDICAL_DATA] Lens How have you been? 1. Checks readiness/invites a positiv…" at bounding box center [493, 280] width 568 height 85
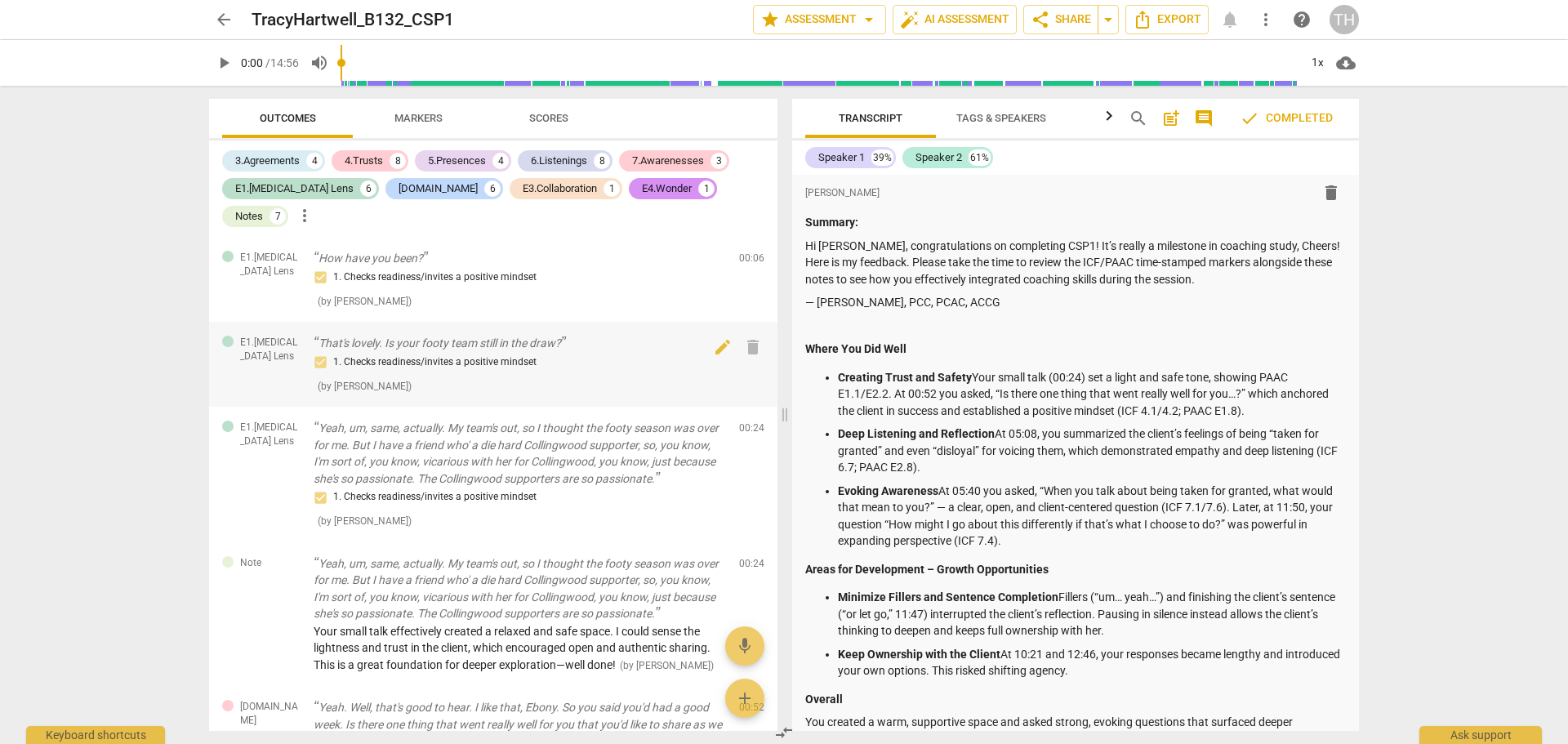
click at [276, 363] on div at bounding box center [268, 370] width 65 height 14
click at [276, 322] on div "E1.[MEDICAL_DATA] Lens How have you been? 1. Checks readiness/invites a positiv…" at bounding box center [493, 280] width 568 height 85
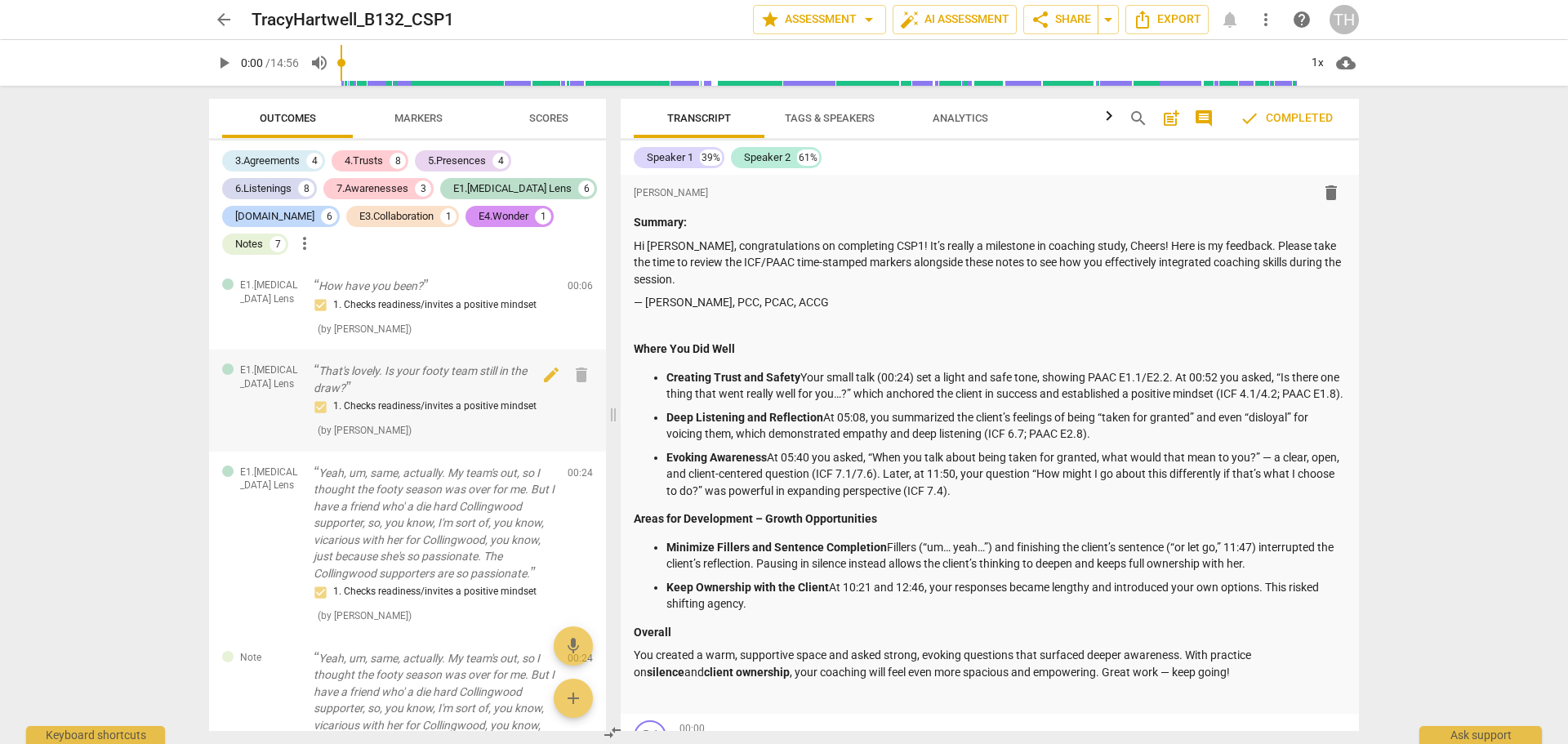
scroll to position [942, 0]
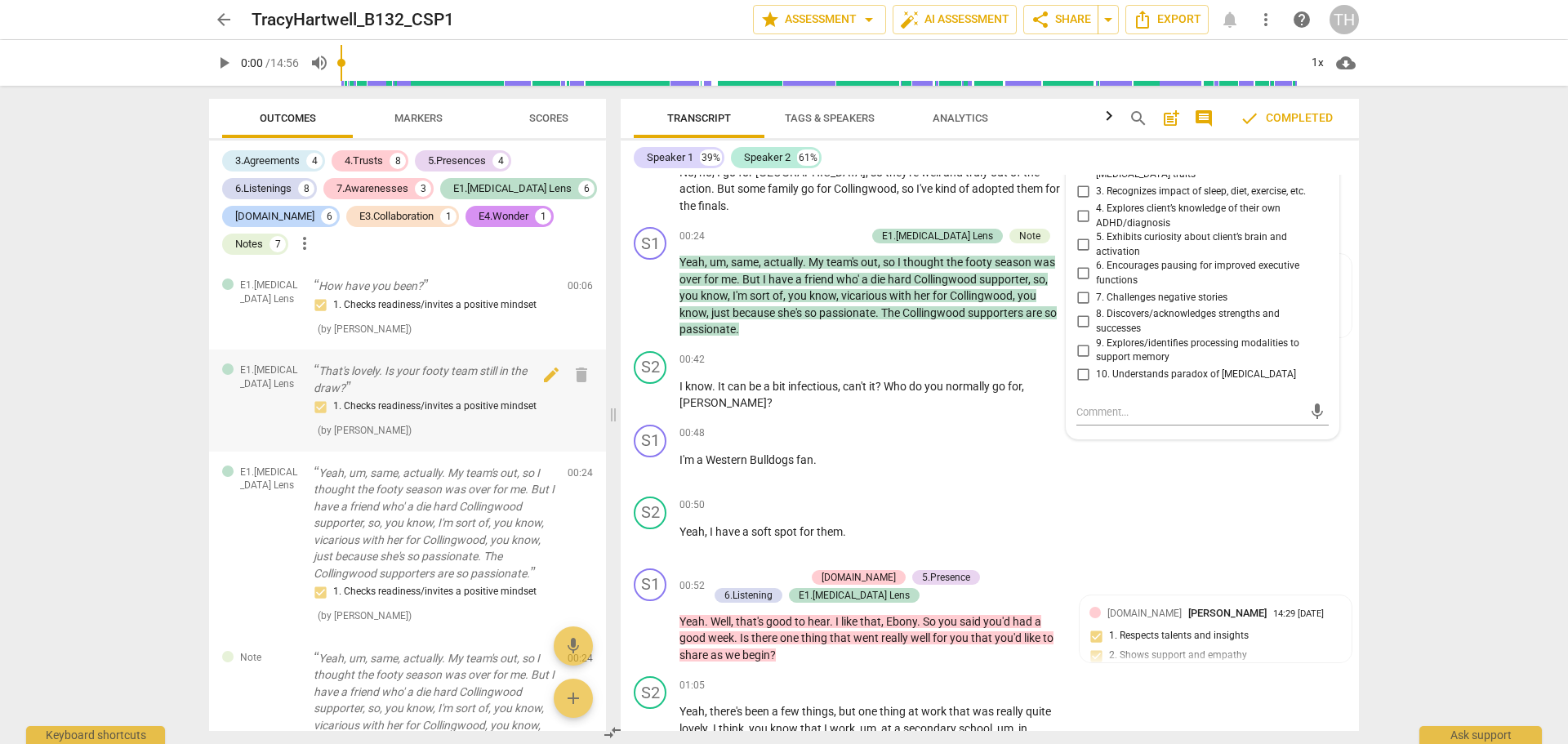
click at [276, 344] on div "E1.[MEDICAL_DATA] Lens How have you been? 1. Checks readiness/invites a positiv…" at bounding box center [407, 307] width 396 height 85
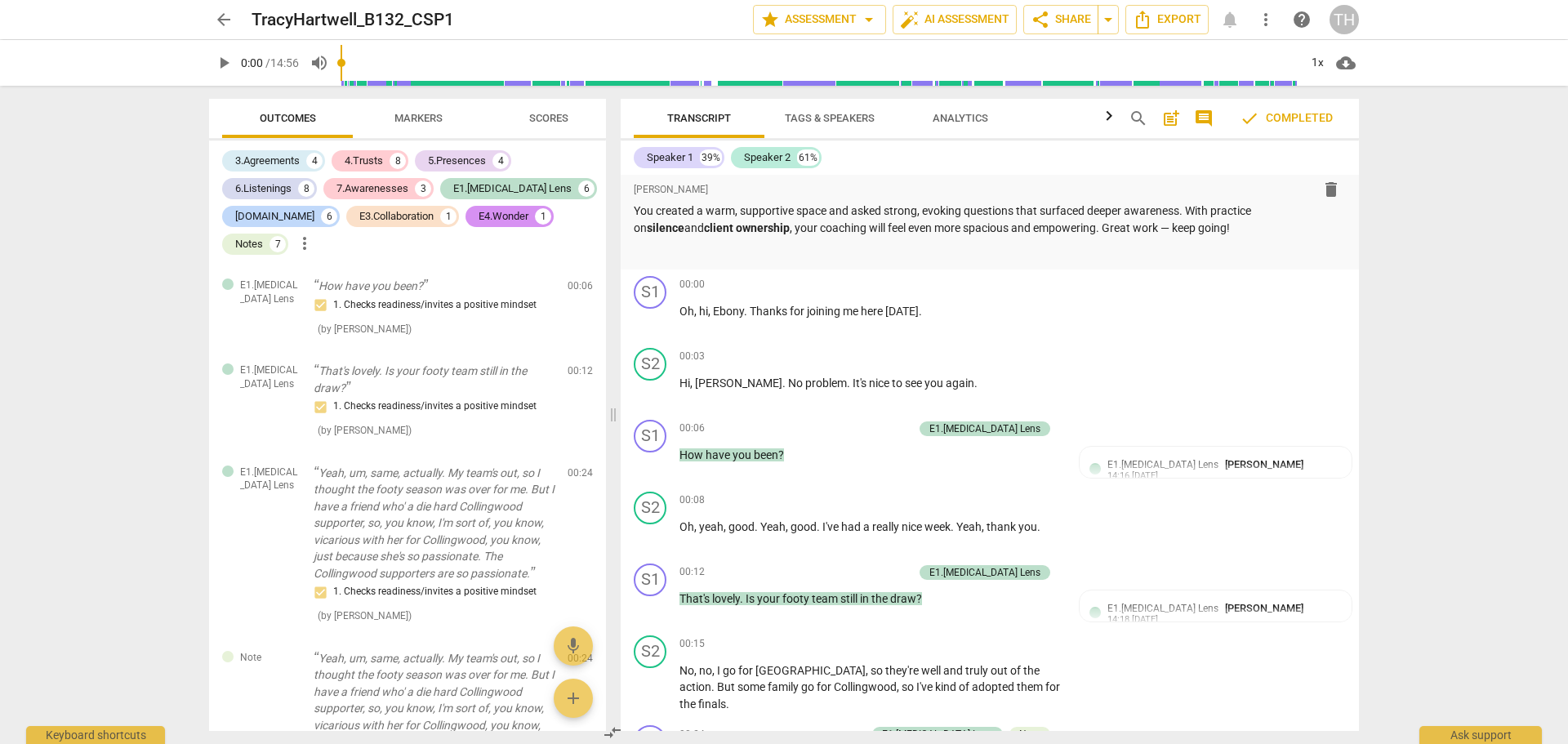
scroll to position [0, 0]
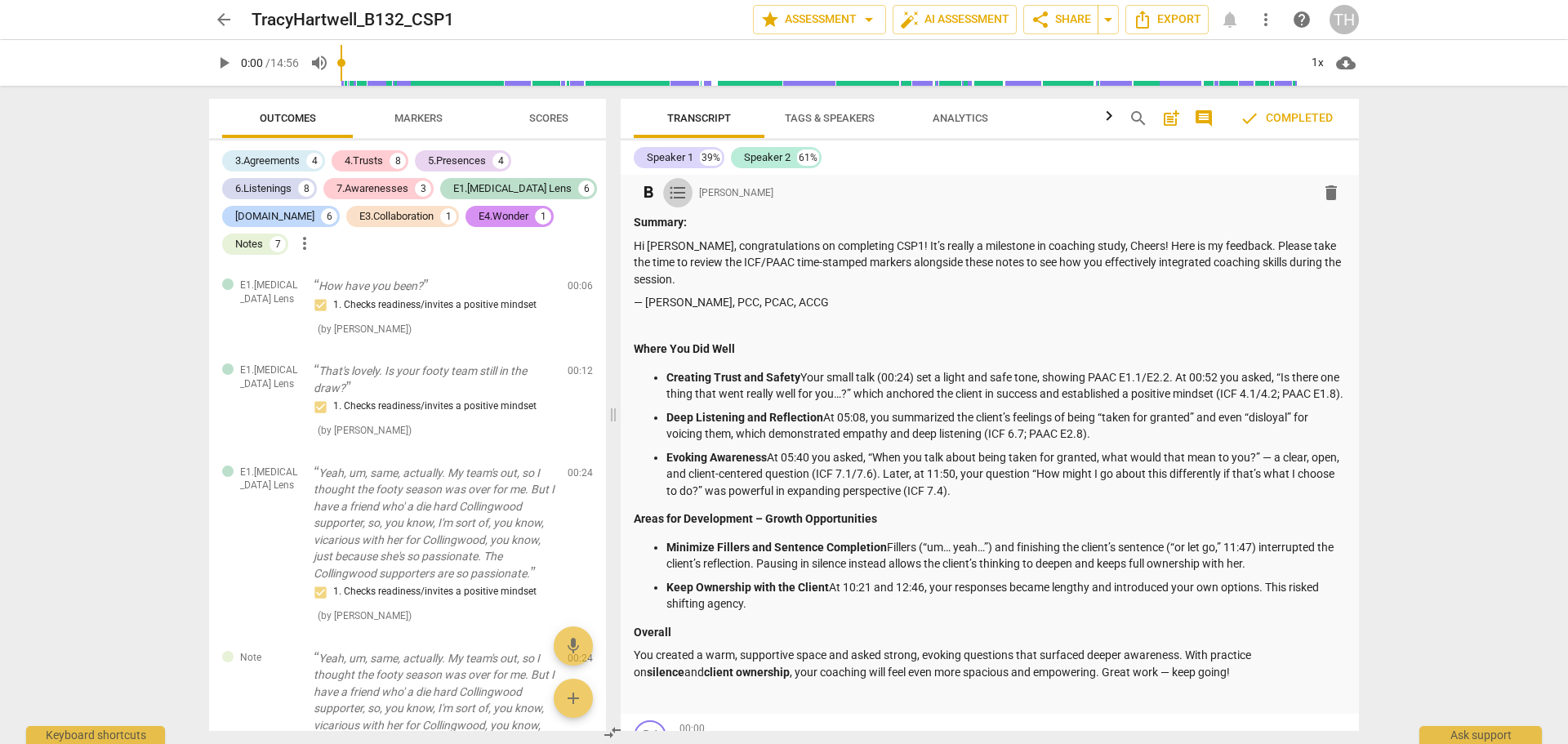
click at [679, 200] on span "format_list_bulleted" at bounding box center [678, 193] width 19 height 19
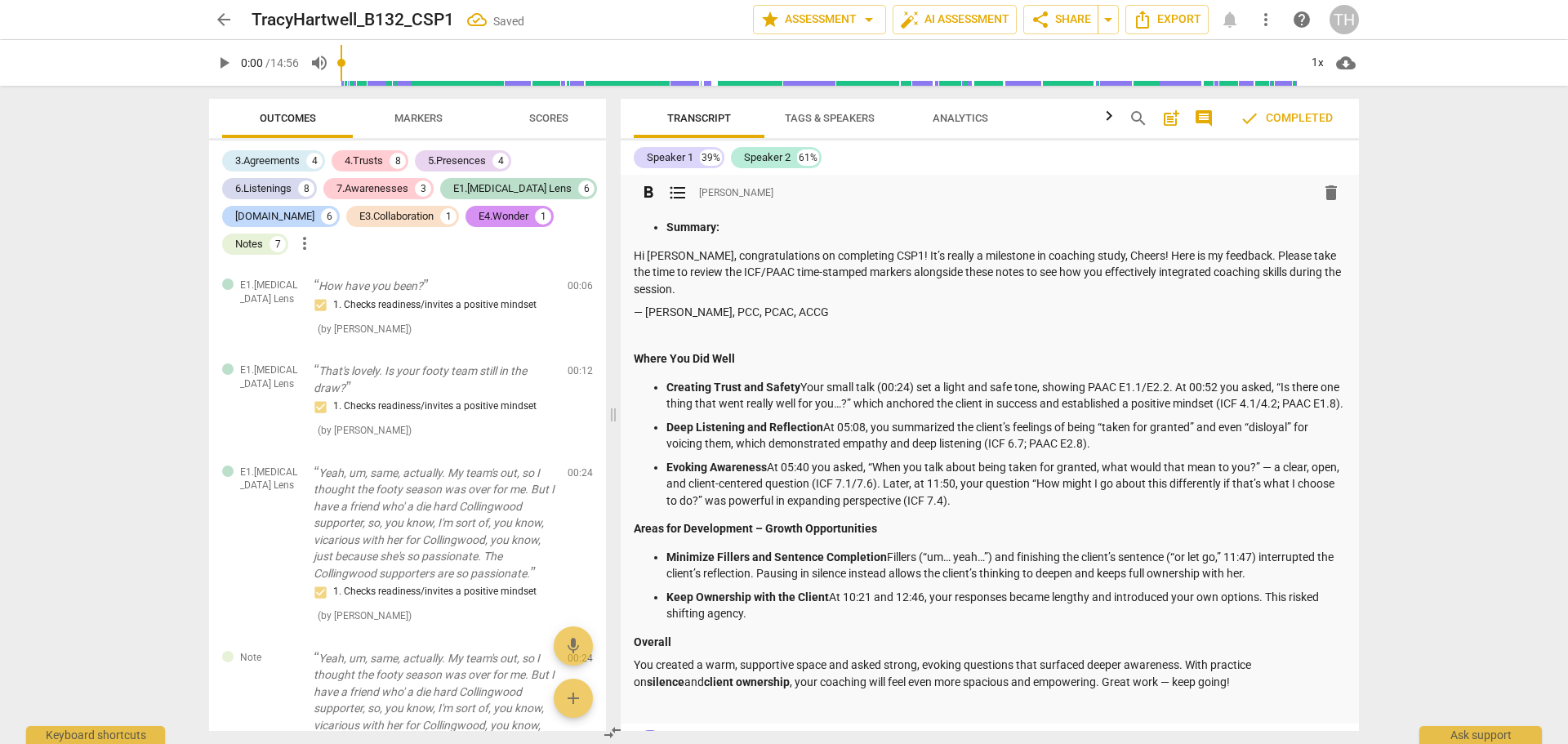
click at [674, 195] on span "format_list_bulleted" at bounding box center [678, 193] width 19 height 19
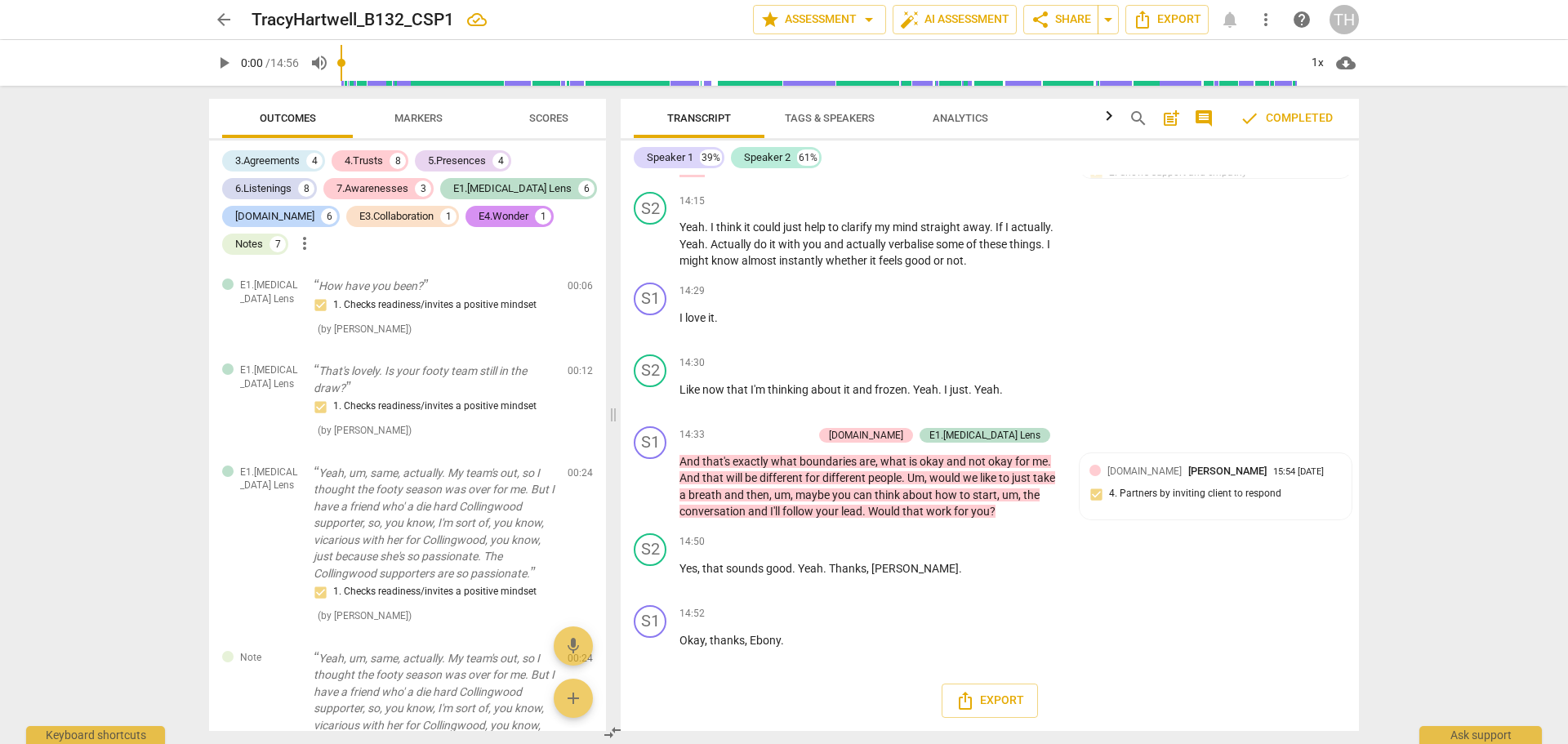
scroll to position [5750, 0]
drag, startPoint x: 634, startPoint y: 220, endPoint x: 900, endPoint y: 448, distance: 350.3
click at [900, 448] on div "format_bold format_list_bulleted [PERSON_NAME] delete Summary: Hi [PERSON_NAME]…" at bounding box center [989, 452] width 738 height 556
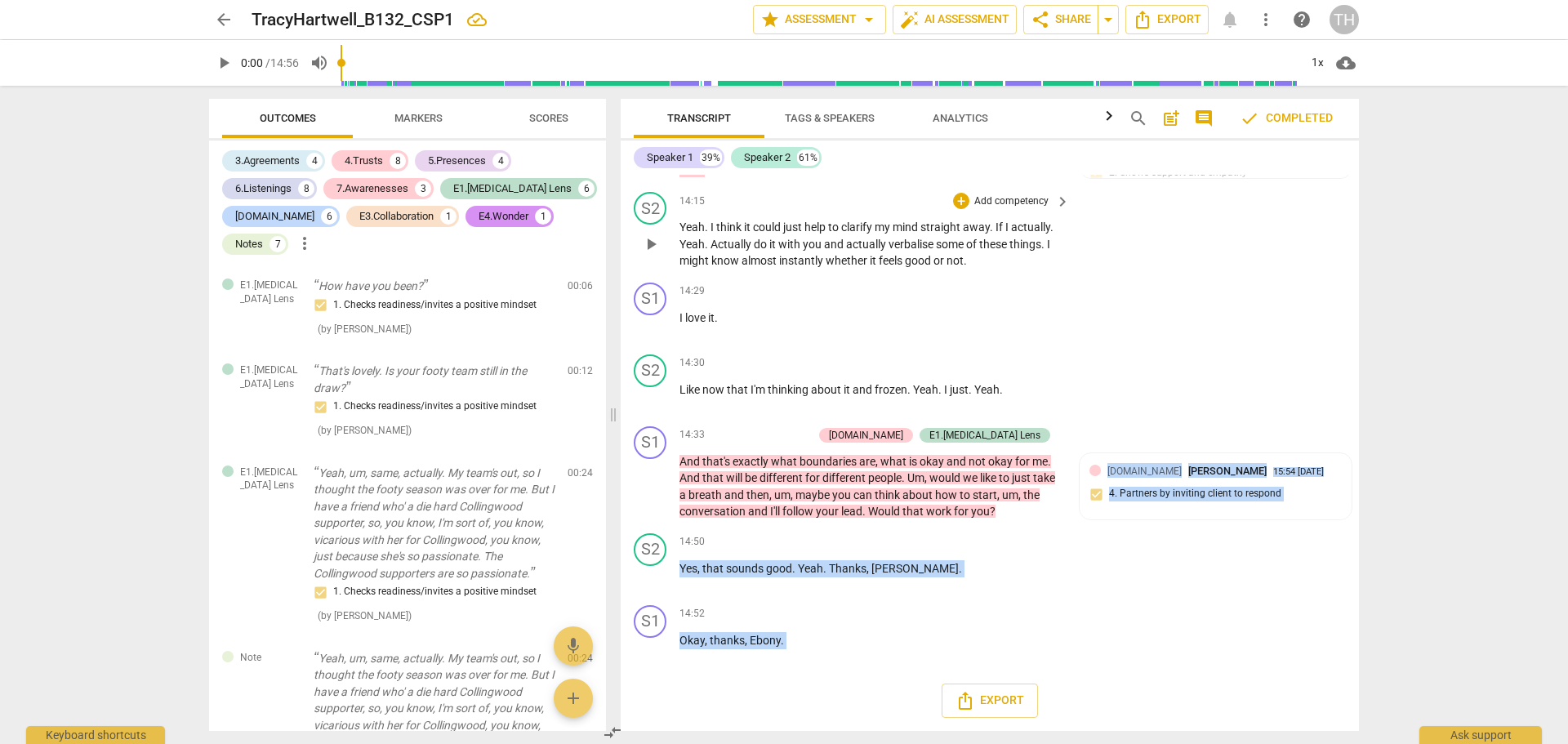
drag, startPoint x: 1350, startPoint y: 699, endPoint x: 1339, endPoint y: 217, distance: 482.1
click at [1339, 217] on div "format_bold format_list_bulleted [PERSON_NAME] delete Summary: Hi [PERSON_NAME]…" at bounding box center [989, 452] width 738 height 556
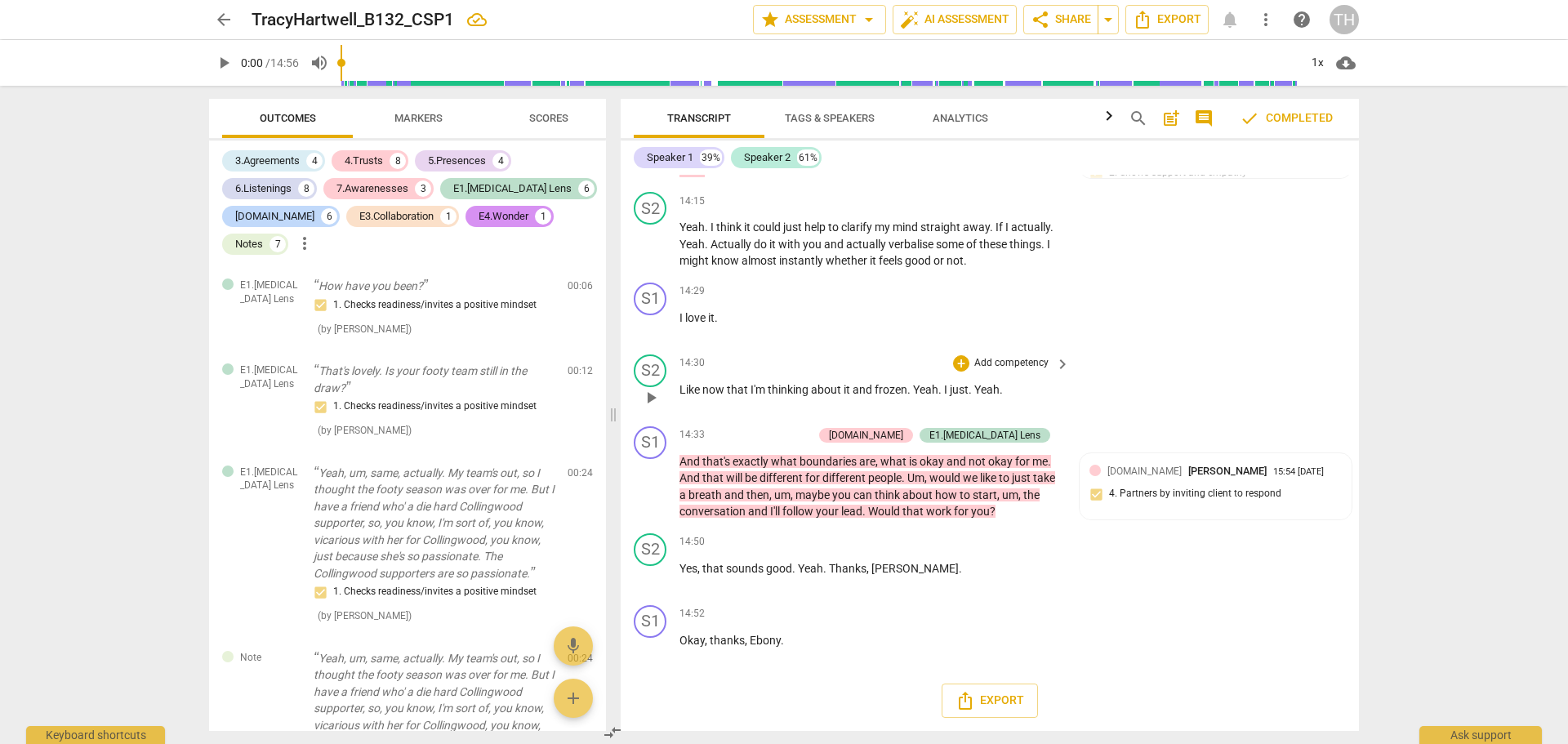
click at [1268, 375] on div "S2 play_arrow pause 14:30 + Add competency keyboard_arrow_right Like now that I…" at bounding box center [989, 383] width 738 height 72
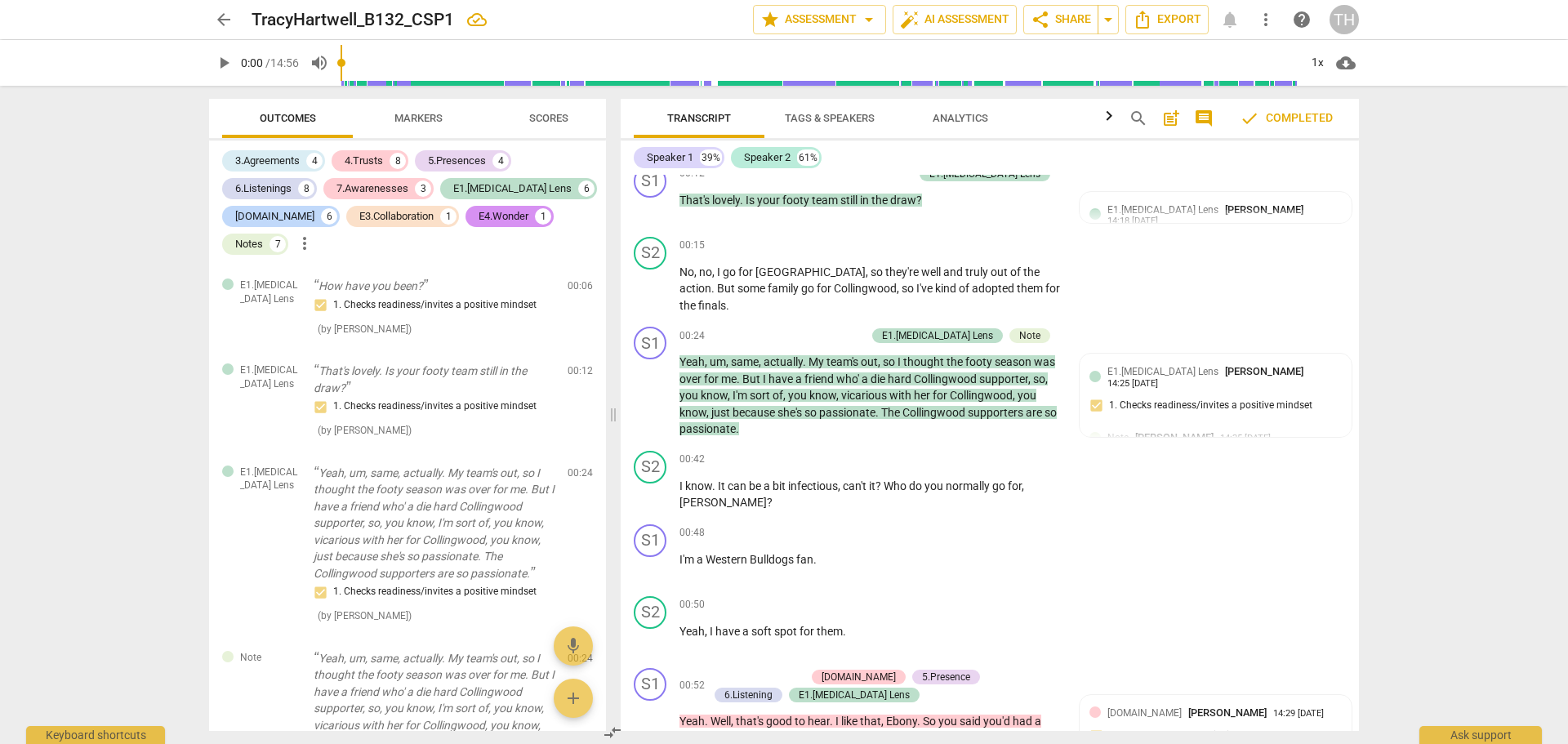
scroll to position [0, 0]
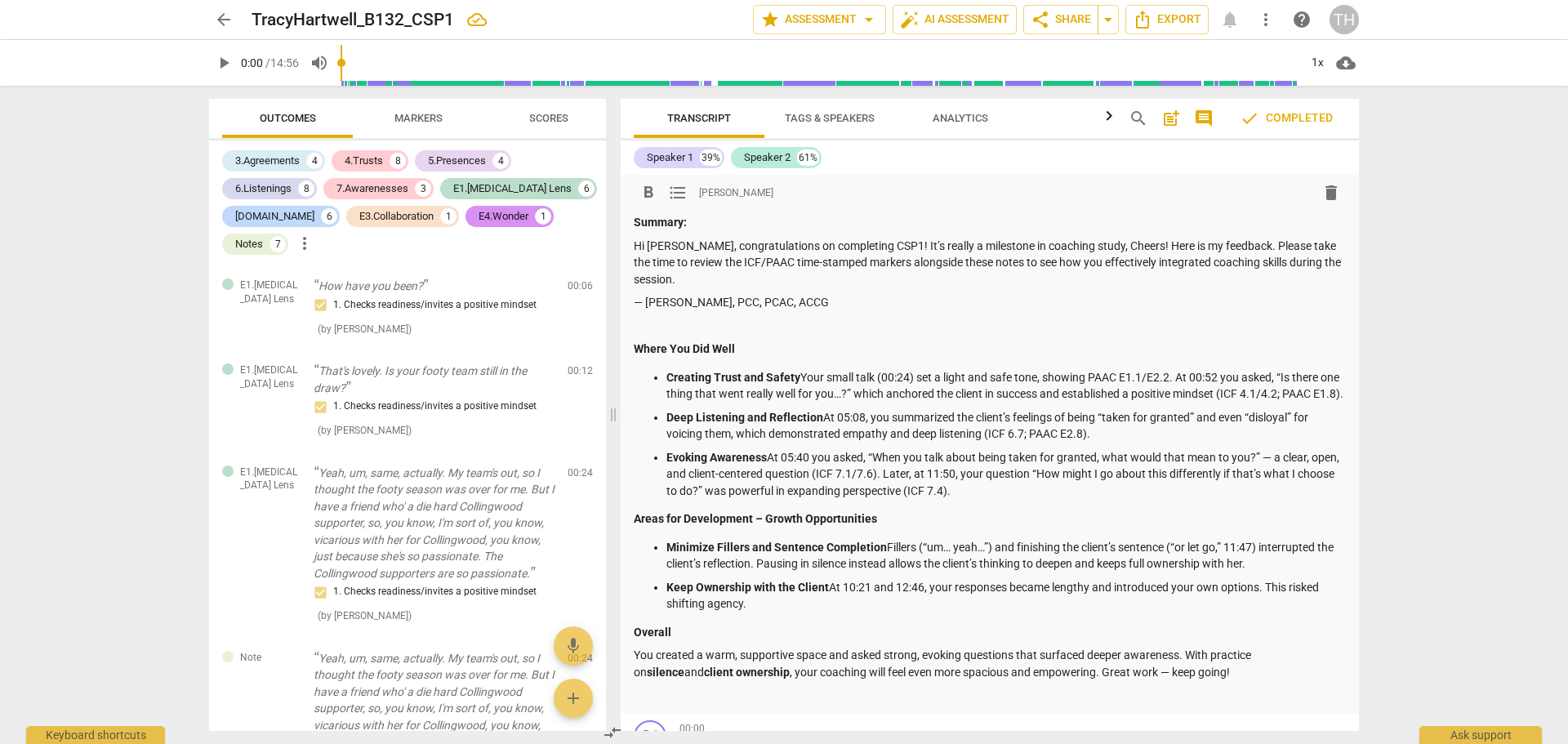
click at [719, 239] on p "Hi [PERSON_NAME], congratulations on completing CSP1! It’s really a milestone i…" at bounding box center [989, 263] width 712 height 50
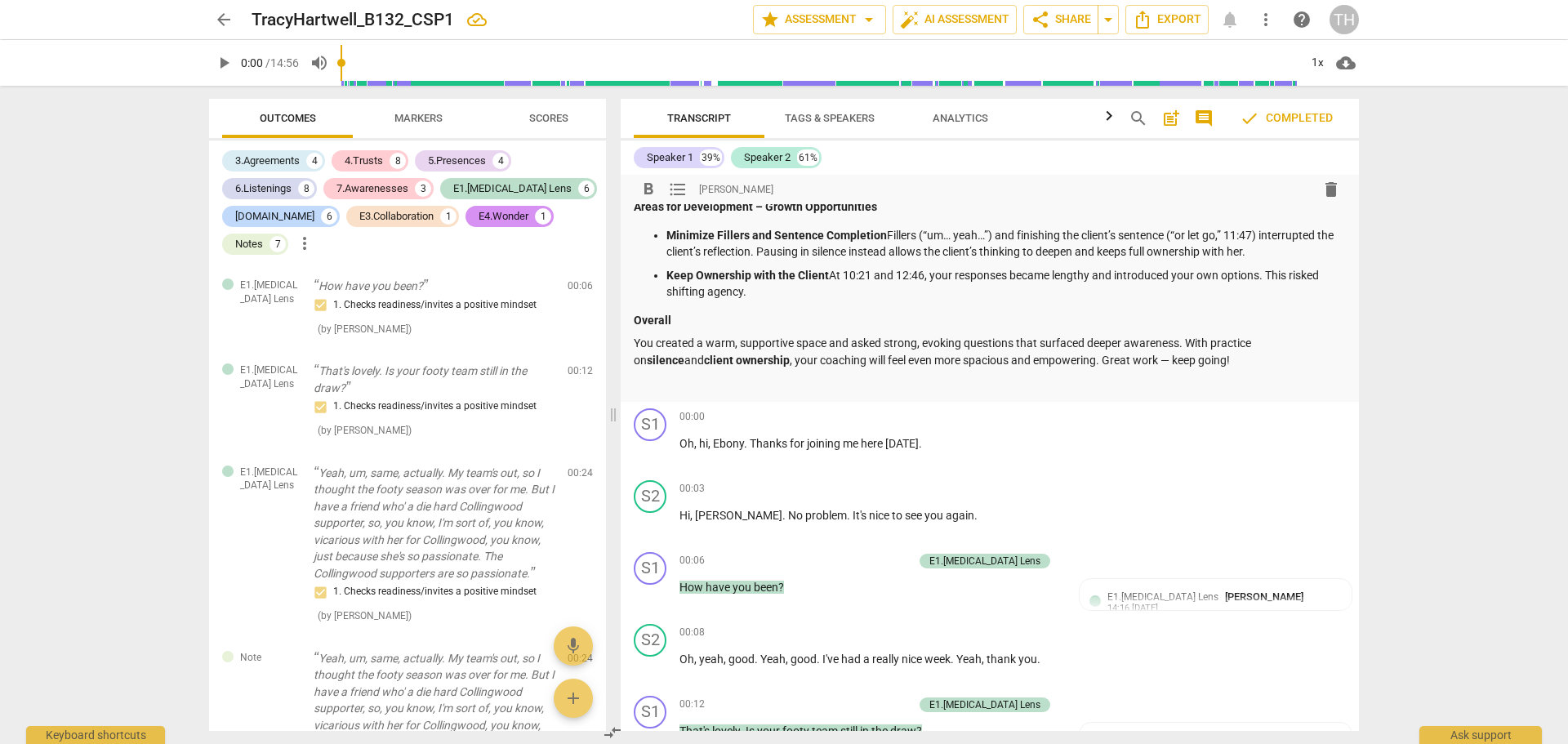
scroll to position [220, 0]
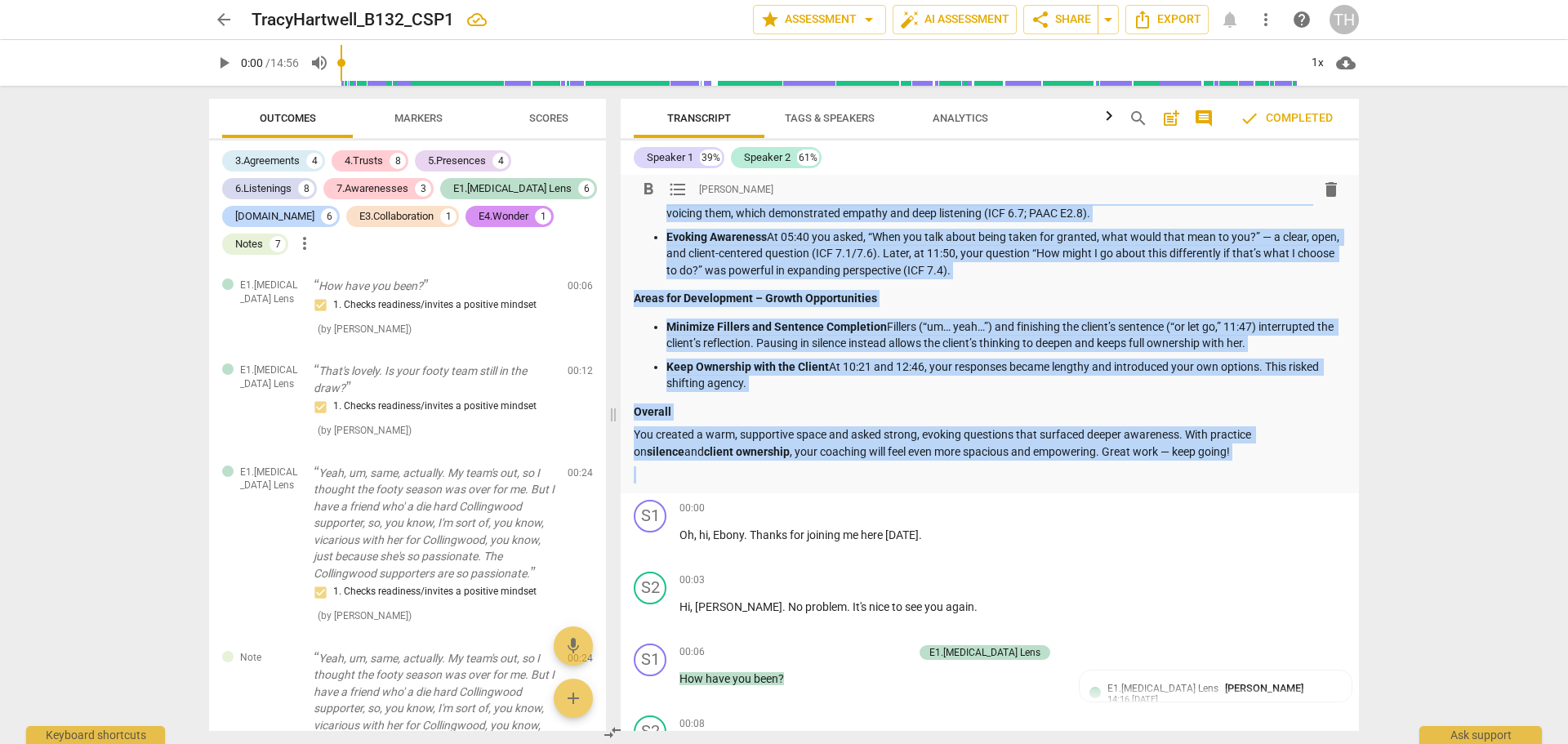
drag, startPoint x: 634, startPoint y: 221, endPoint x: 1189, endPoint y: 480, distance: 612.5
click at [1189, 480] on div "Summary: Hi [PERSON_NAME], congratulations on completing CSP1! It’s really a mi…" at bounding box center [989, 239] width 712 height 490
copy div "Loremip: Do Sitam, consecteturadip el seddoeiusm TEM6! In’u labore e doloremag …"
click at [780, 518] on div "00:00 + Add competency keyboard_arrow_right" at bounding box center [875, 509] width 392 height 18
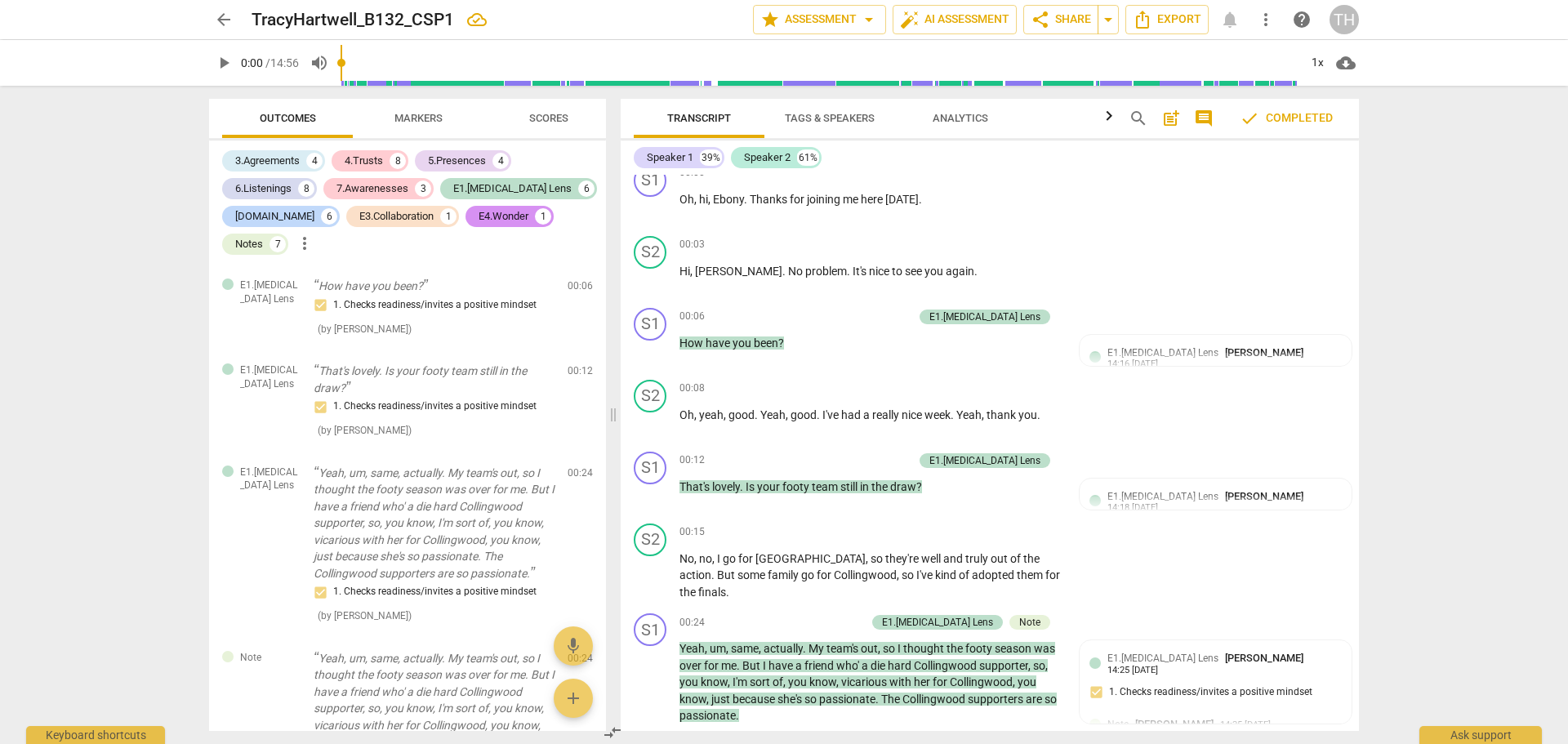
scroll to position [352, 0]
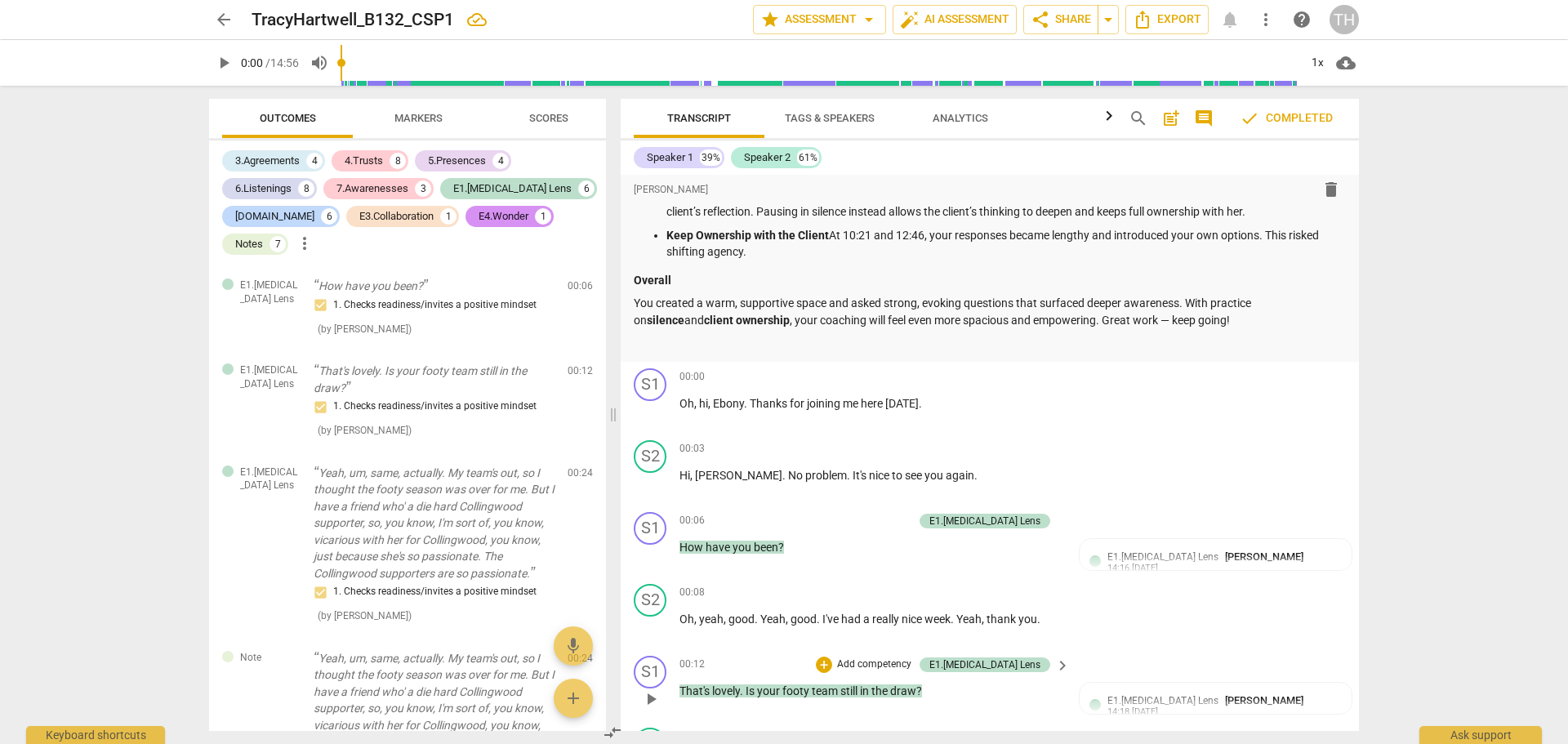
drag, startPoint x: 633, startPoint y: 395, endPoint x: 692, endPoint y: 683, distance: 294.0
click at [690, 696] on div "format_bold format_list_bulleted [PERSON_NAME] delete Summary: Hi [PERSON_NAME]…" at bounding box center [989, 452] width 738 height 556
click at [1091, 492] on div "S2 play_arrow pause 00:03 + Add competency keyboard_arrow_right Hi , [PERSON_NA…" at bounding box center [989, 469] width 738 height 72
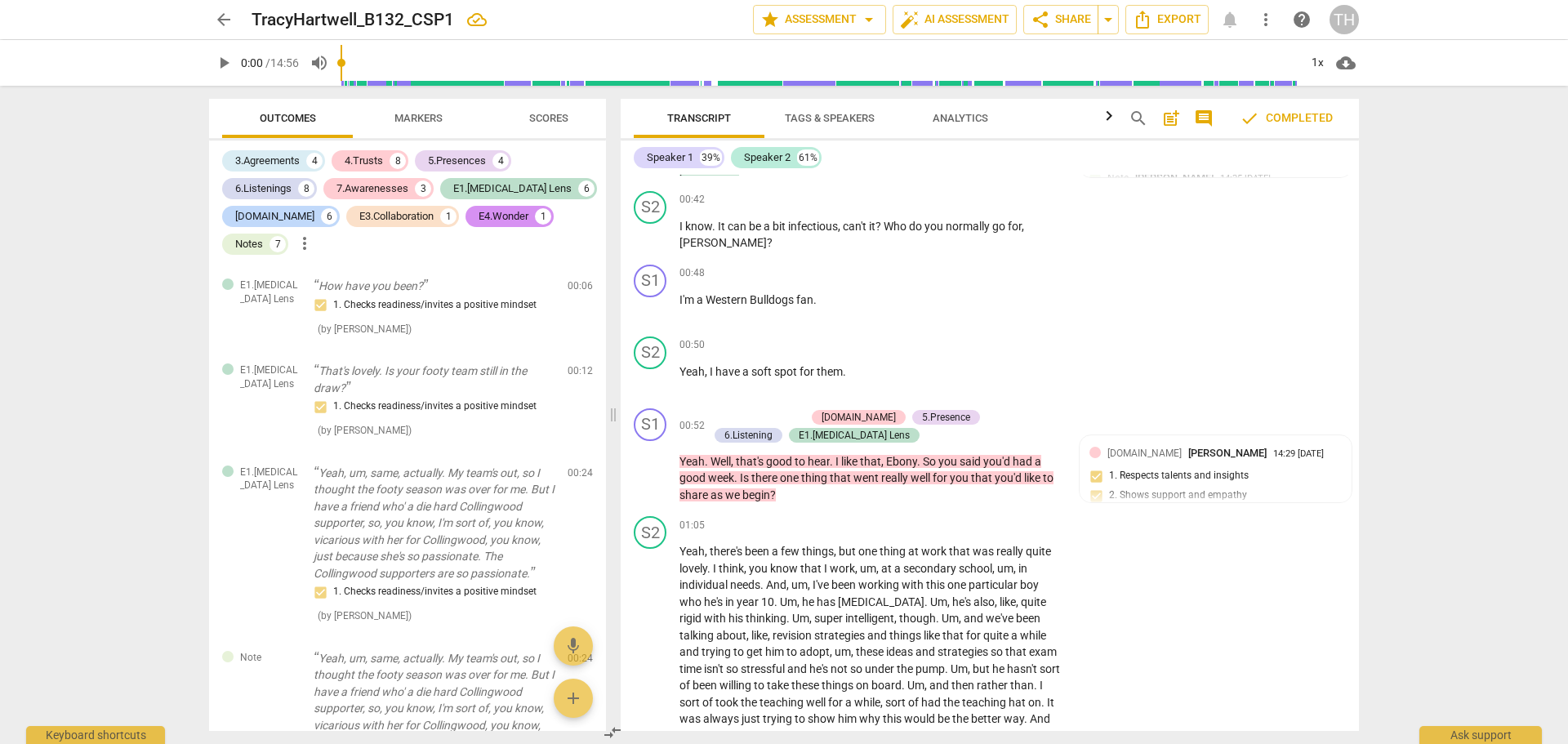
scroll to position [0, 0]
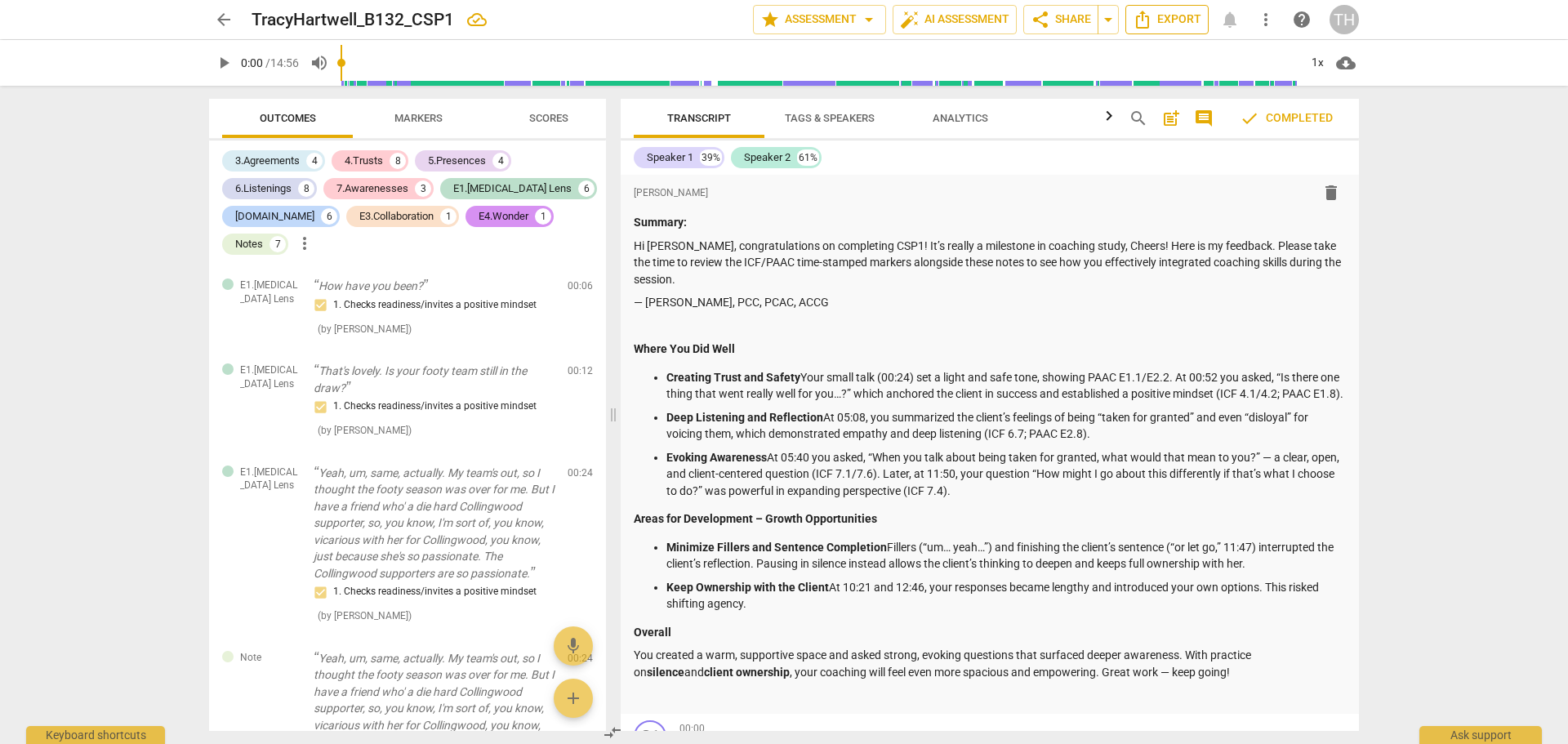
click at [1169, 18] on span "Export" at bounding box center [1167, 19] width 69 height 19
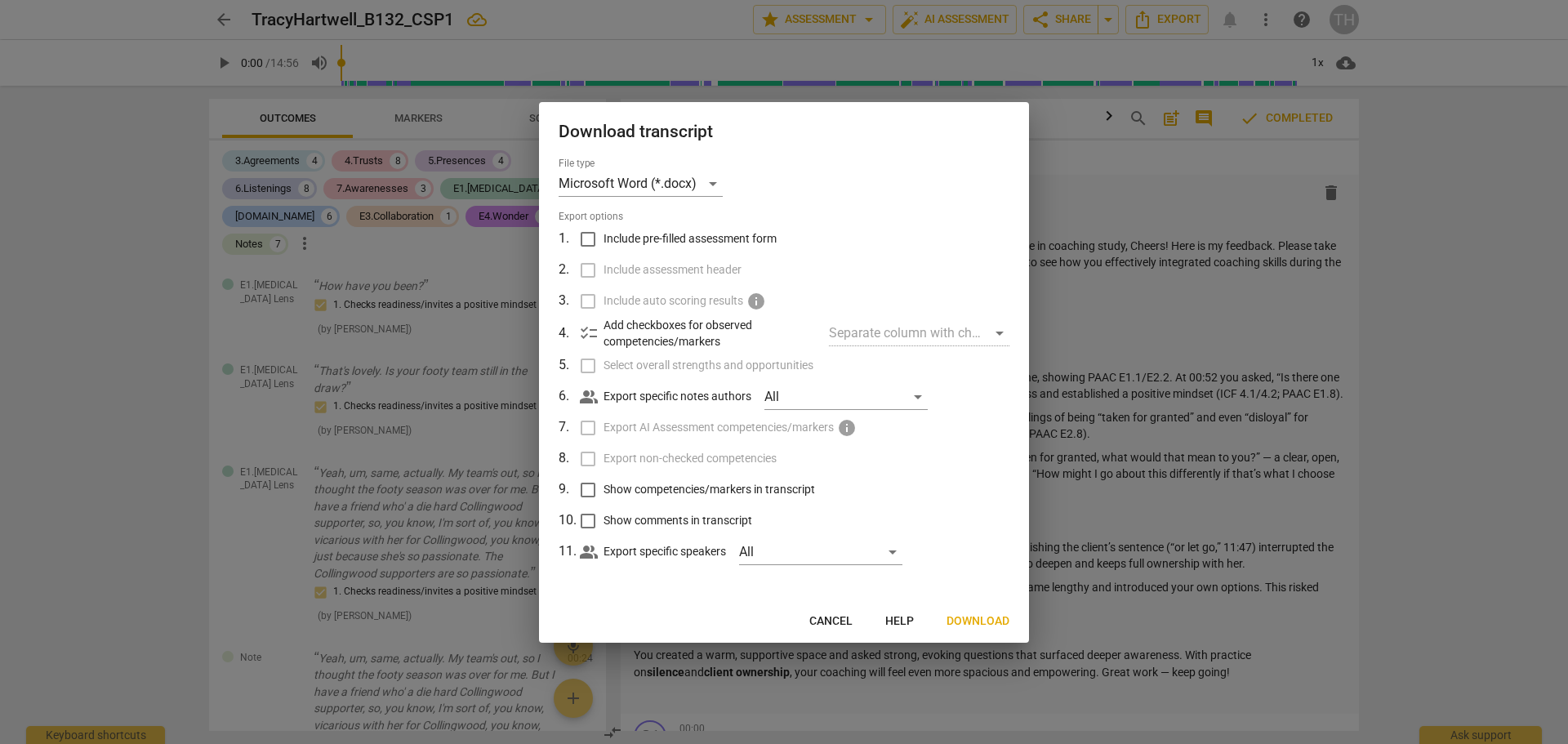
click at [591, 487] on input "Show competencies/markers in transcript" at bounding box center [588, 489] width 31 height 31
checkbox input "true"
click at [585, 515] on input "Show comments in transcript" at bounding box center [588, 520] width 31 height 31
checkbox input "true"
click at [979, 624] on span "Download" at bounding box center [977, 621] width 63 height 16
